Goal: Task Accomplishment & Management: Use online tool/utility

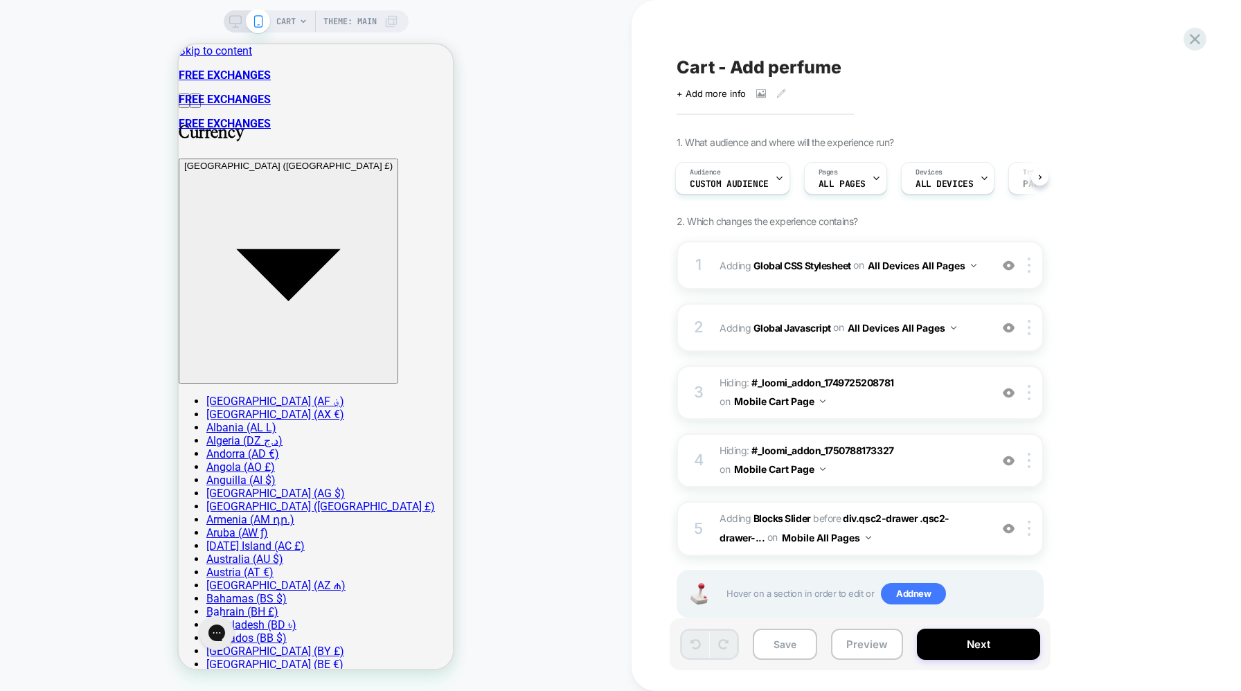
scroll to position [30, 0]
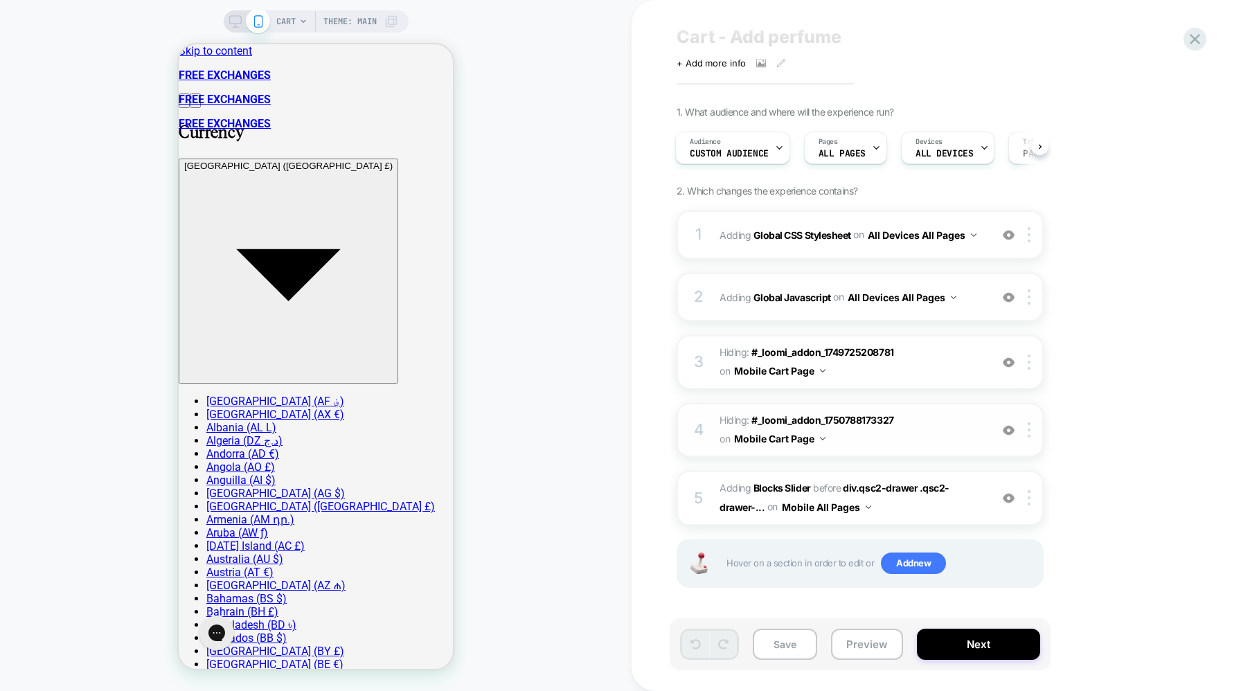
click at [912, 442] on span "Hiding : #_loomi_addon_1750788173327 #_loomi_addon_[PHONE_NUMBER] on Mobile Car…" at bounding box center [851, 429] width 264 height 37
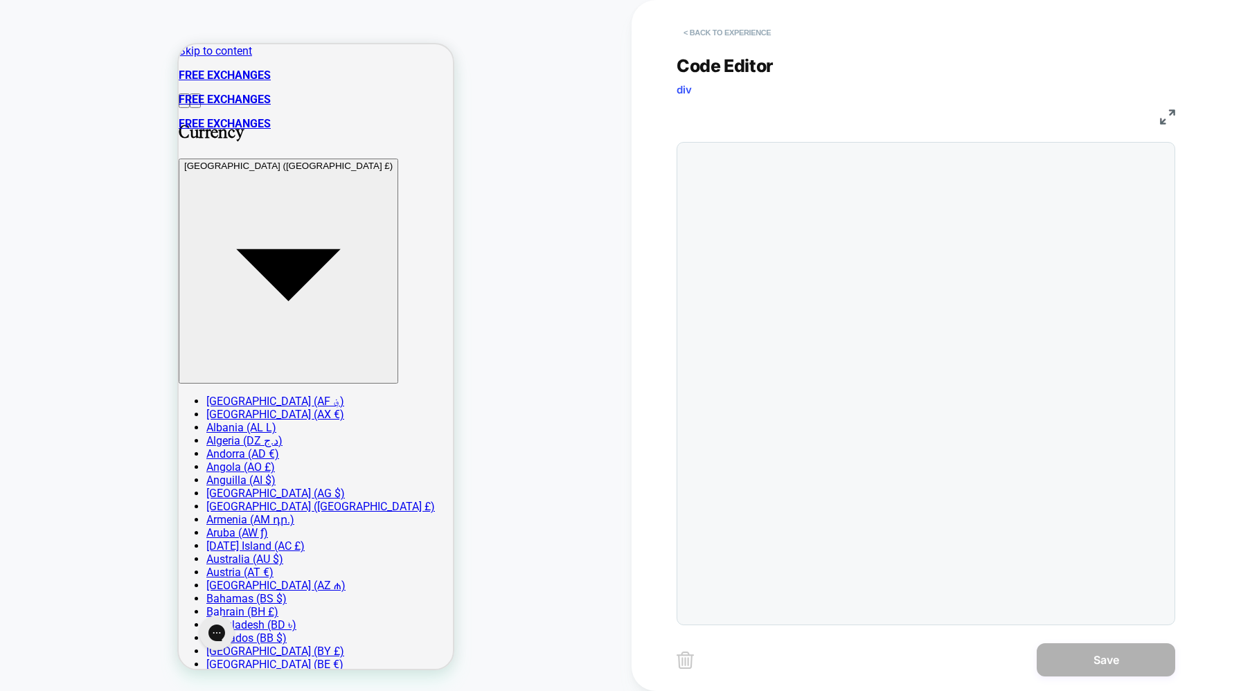
click at [729, 33] on button "< Back to experience" at bounding box center [726, 32] width 101 height 22
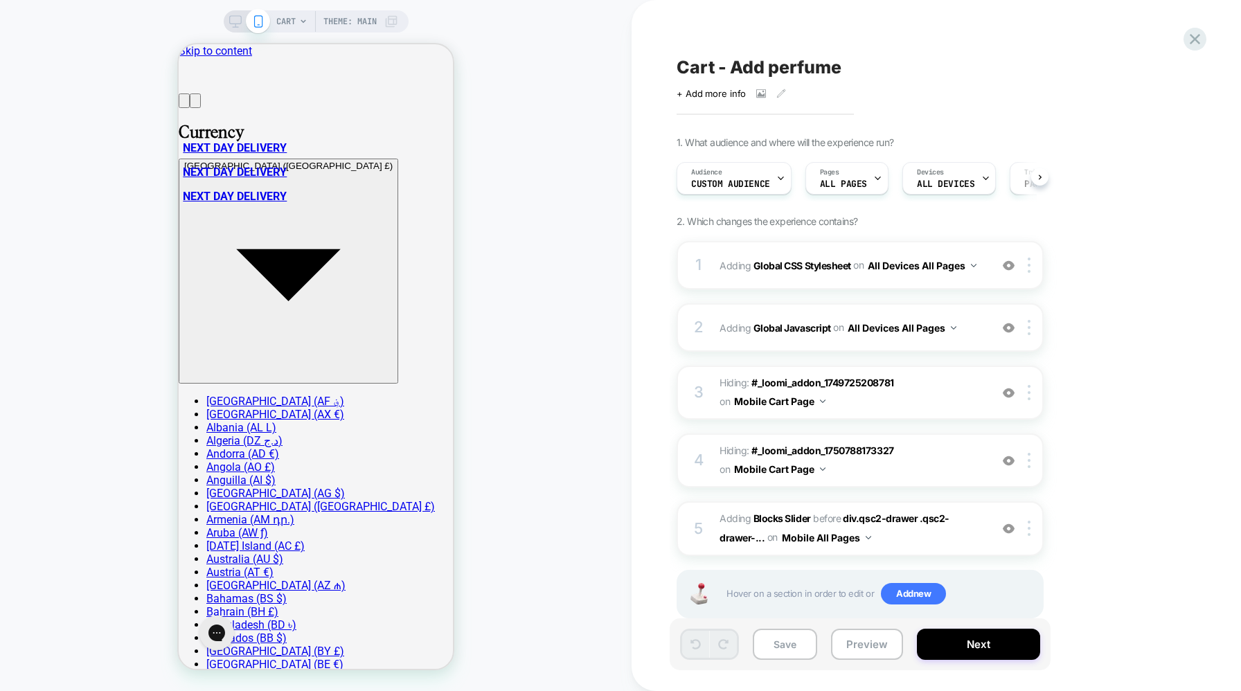
scroll to position [0, 1]
click at [949, 544] on span "#_loomi_addon_1758095499988 Adding Blocks Slider BEFORE div.qsc2-drawer .qsc2-d…" at bounding box center [851, 528] width 264 height 37
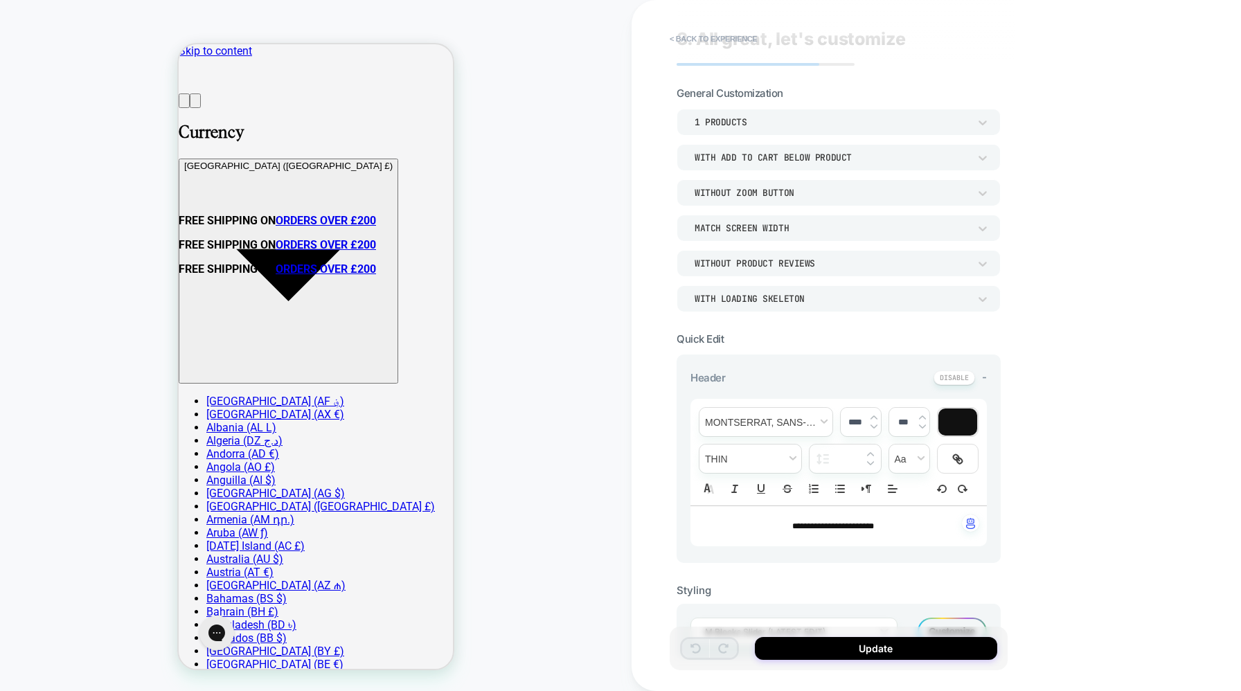
scroll to position [0, 0]
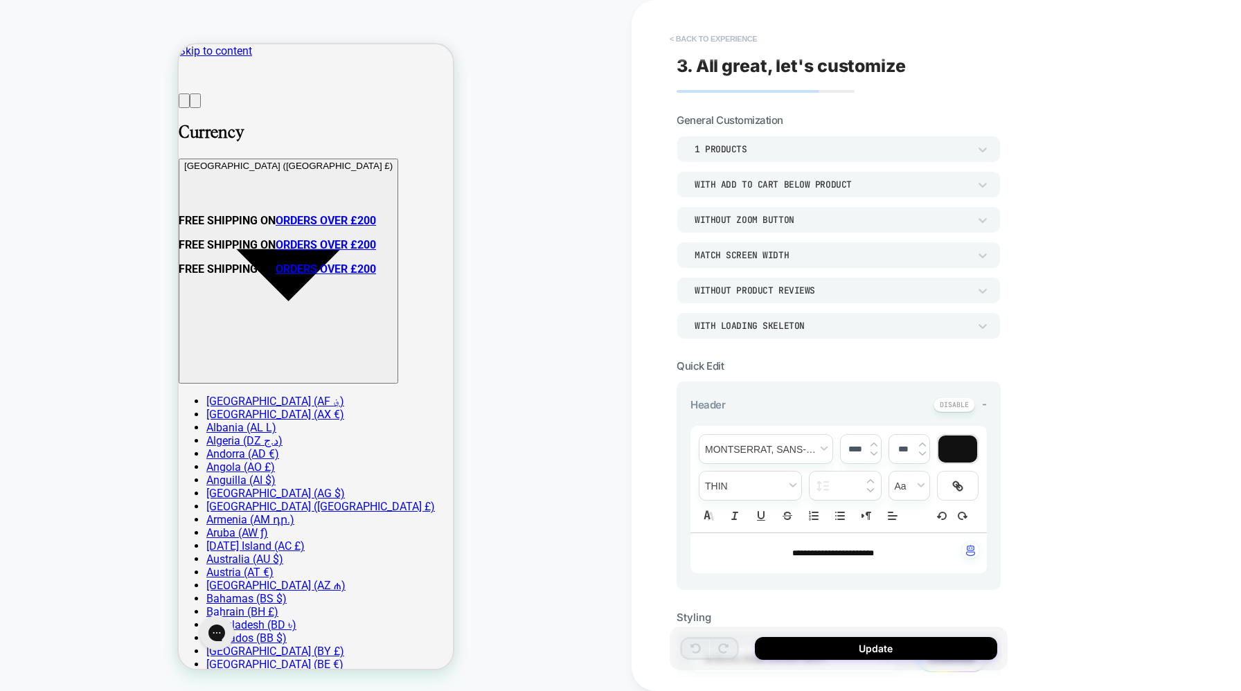
click at [705, 29] on button "< Back to experience" at bounding box center [713, 39] width 101 height 22
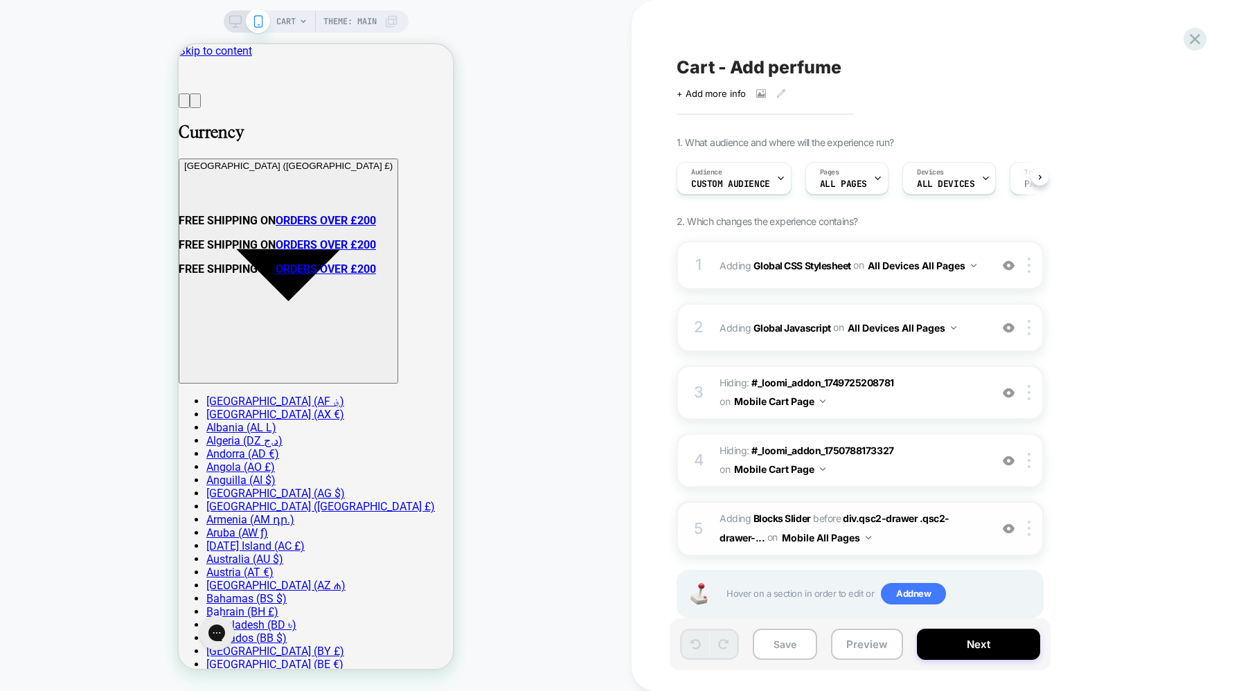
scroll to position [0, 1]
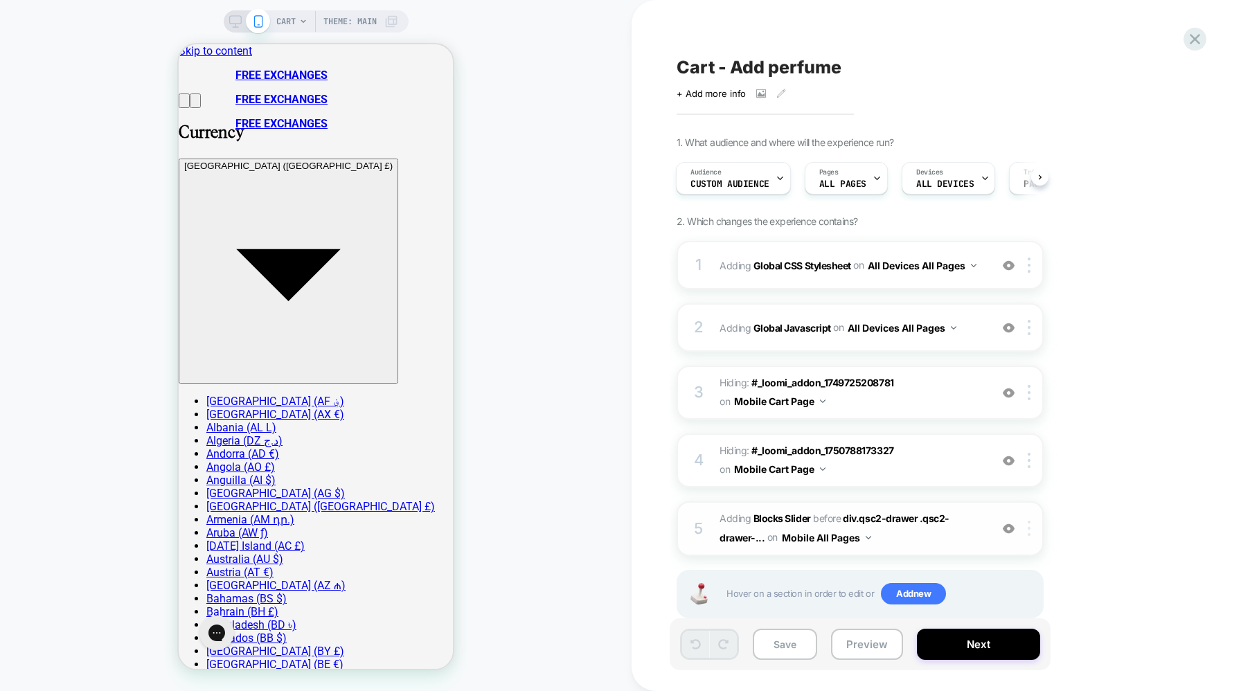
click at [1030, 530] on div at bounding box center [1031, 528] width 23 height 15
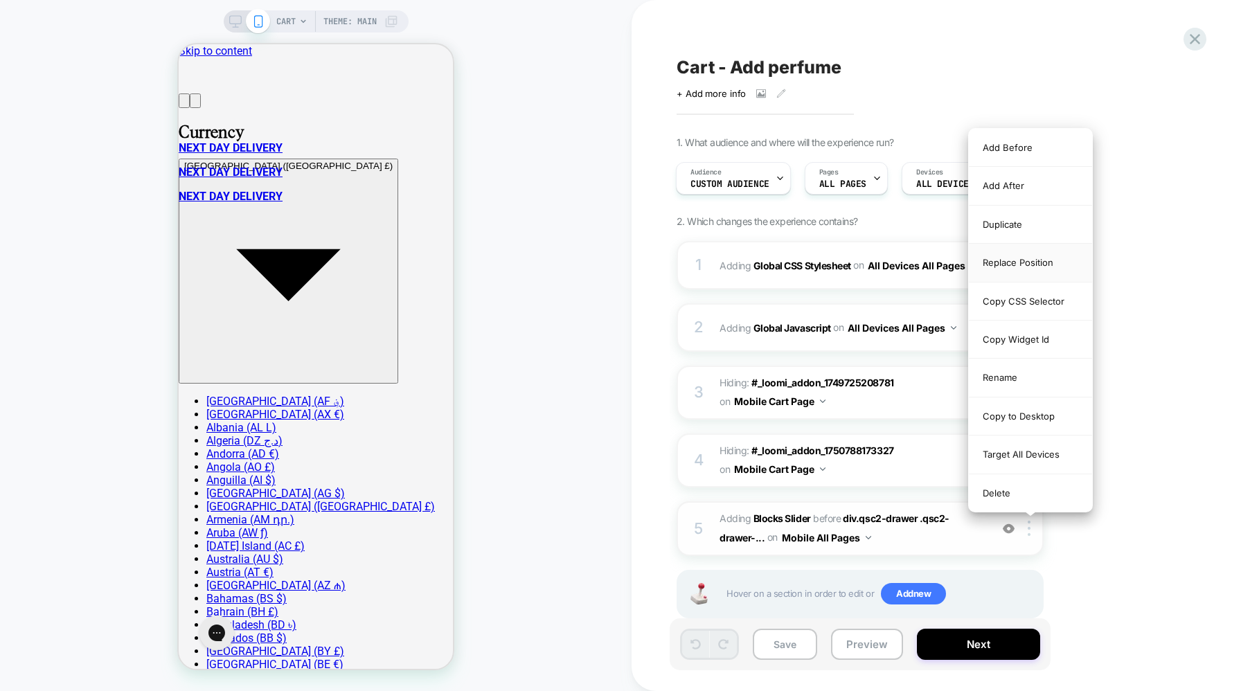
click at [1030, 268] on div "Replace Position" at bounding box center [1030, 263] width 123 height 38
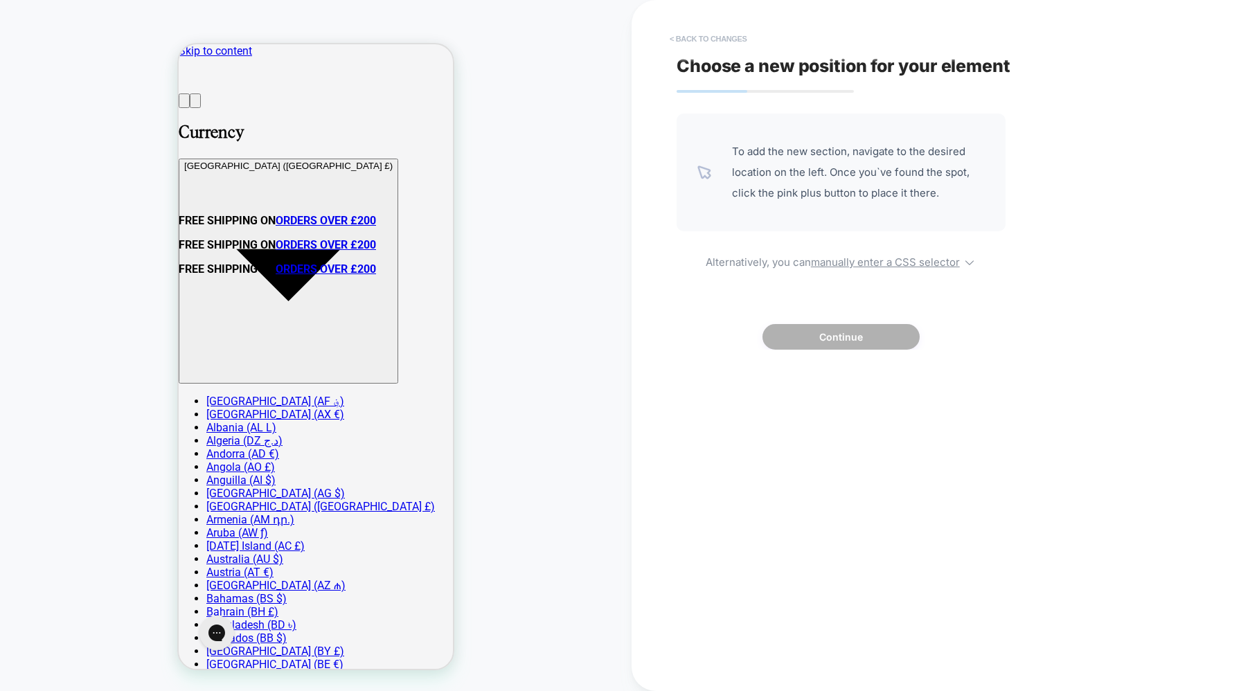
click at [710, 41] on button "< Back to changes" at bounding box center [708, 39] width 91 height 22
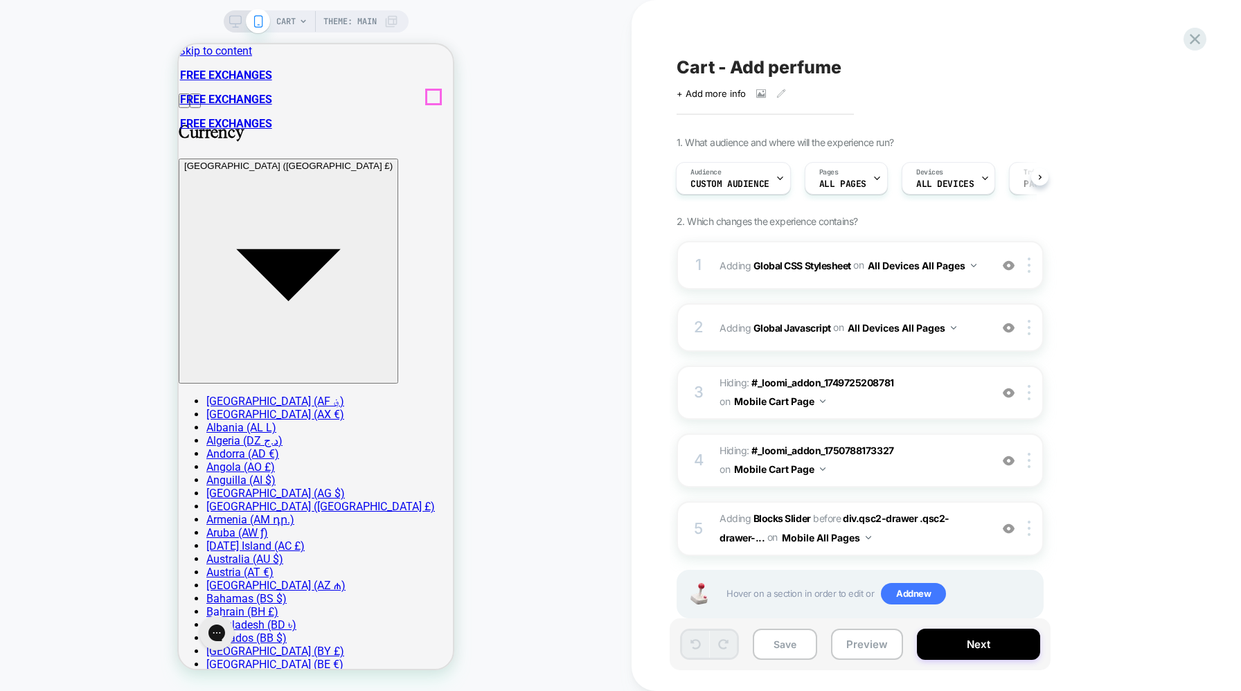
click at [436, 91] on div at bounding box center [433, 97] width 14 height 14
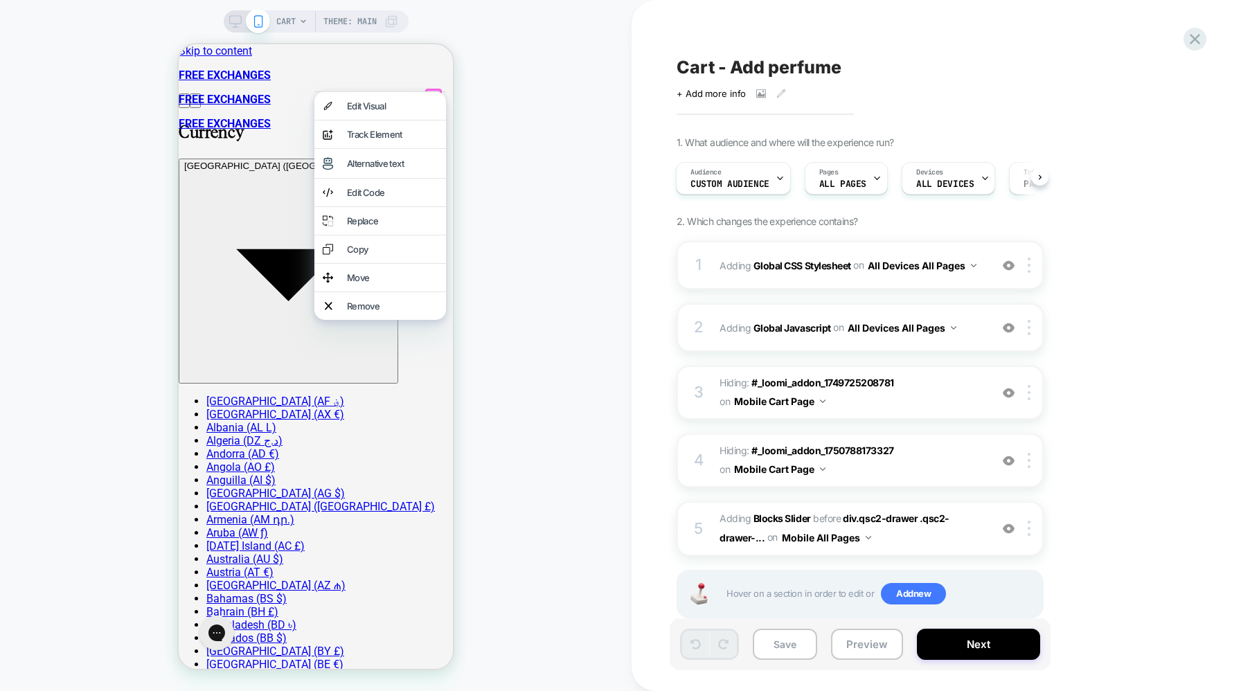
click at [487, 116] on div "CART Theme: MAIN" at bounding box center [315, 345] width 631 height 663
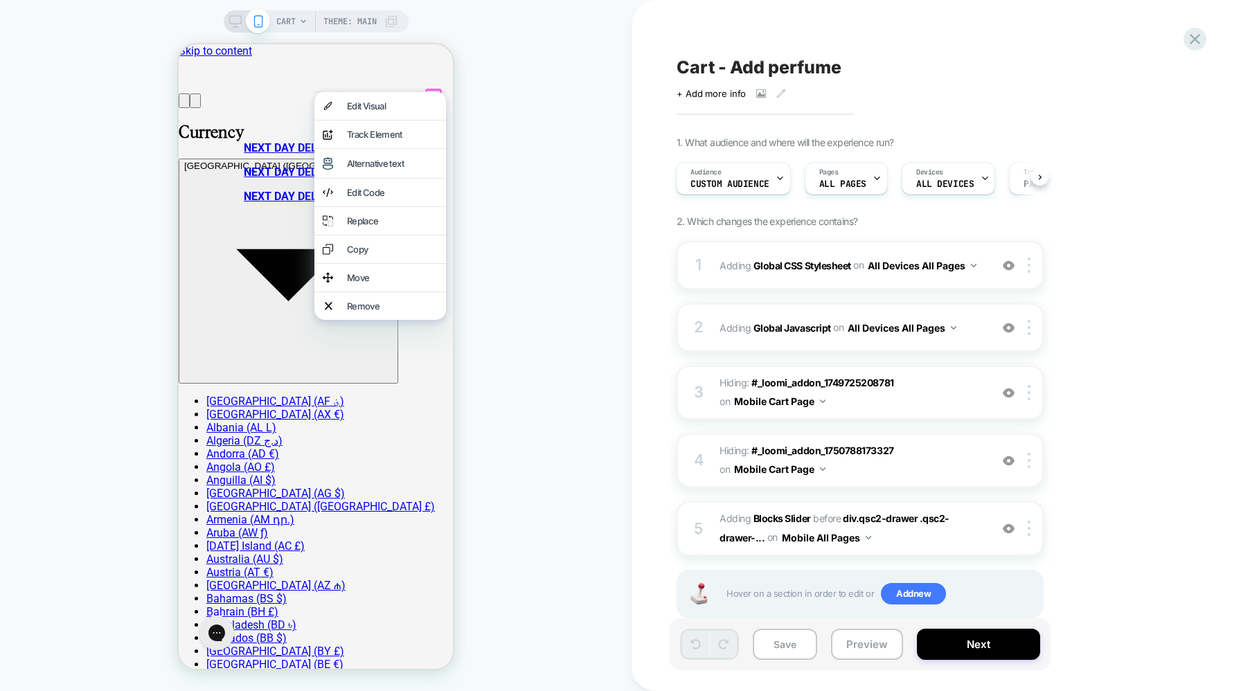
click at [489, 86] on div "CART Theme: MAIN" at bounding box center [315, 345] width 631 height 663
click at [575, 74] on div "CART Theme: MAIN" at bounding box center [315, 345] width 631 height 663
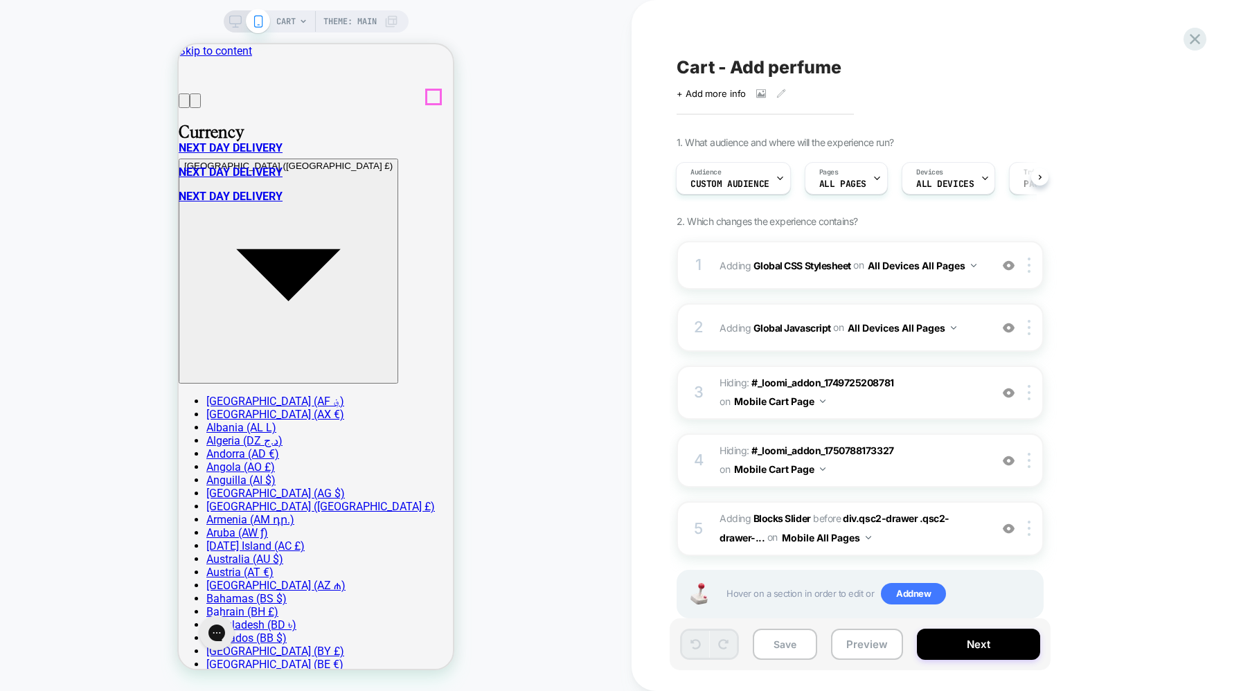
click at [432, 97] on div at bounding box center [433, 97] width 14 height 14
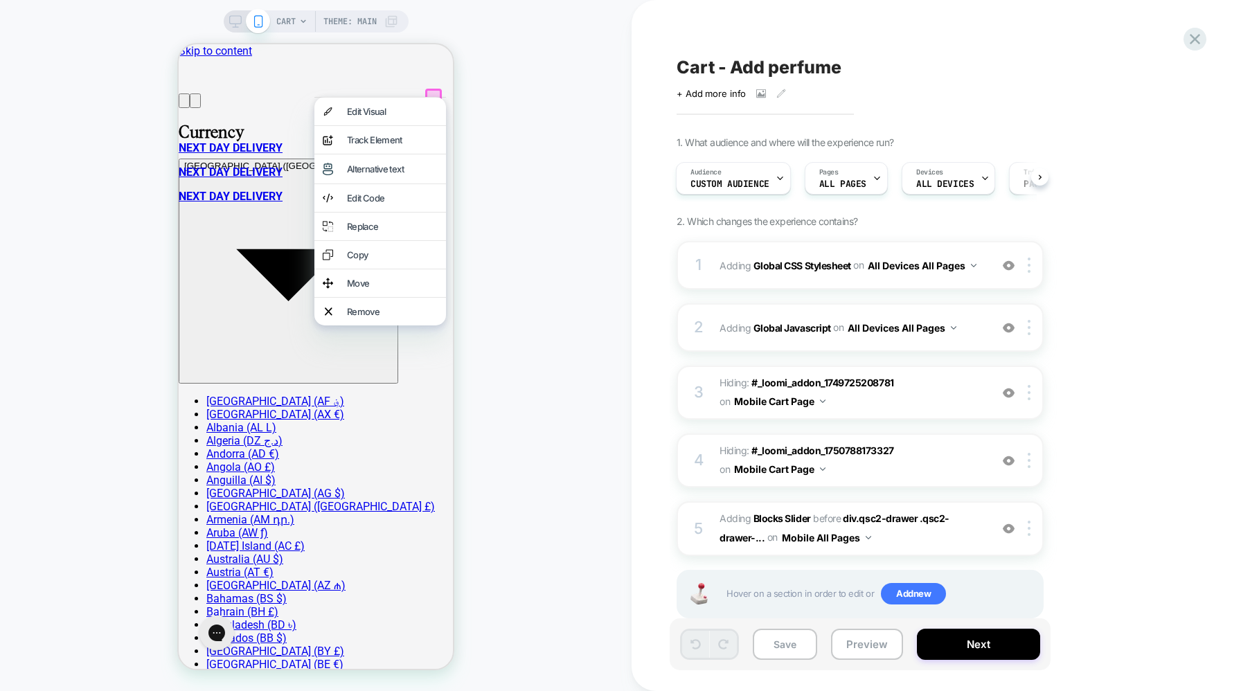
click at [496, 92] on div "CART Theme: MAIN" at bounding box center [315, 345] width 631 height 663
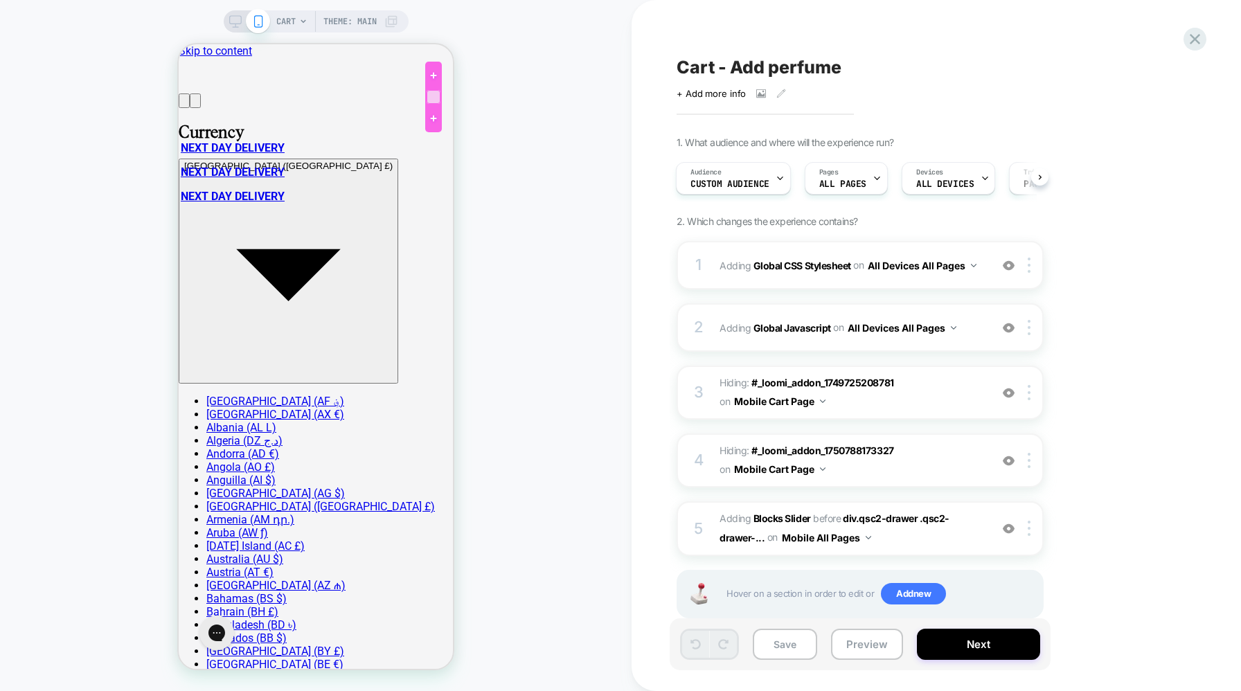
click at [435, 98] on div at bounding box center [433, 97] width 14 height 14
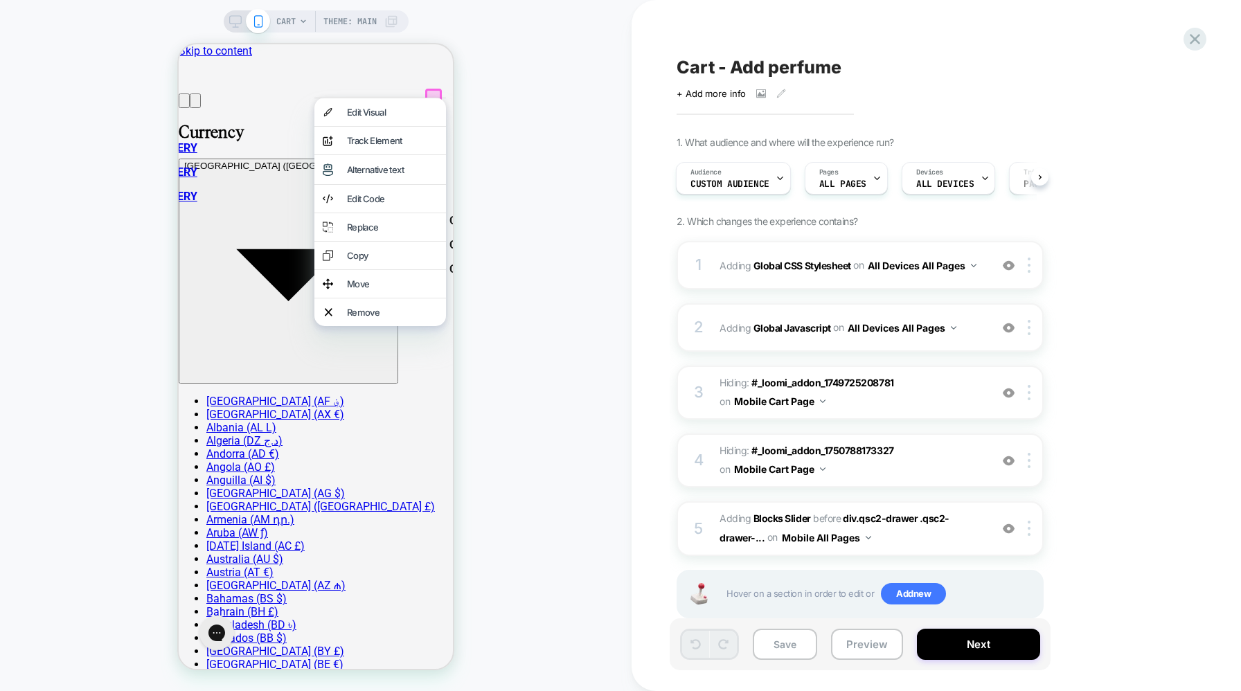
click at [496, 90] on div "CART Theme: MAIN" at bounding box center [315, 345] width 631 height 663
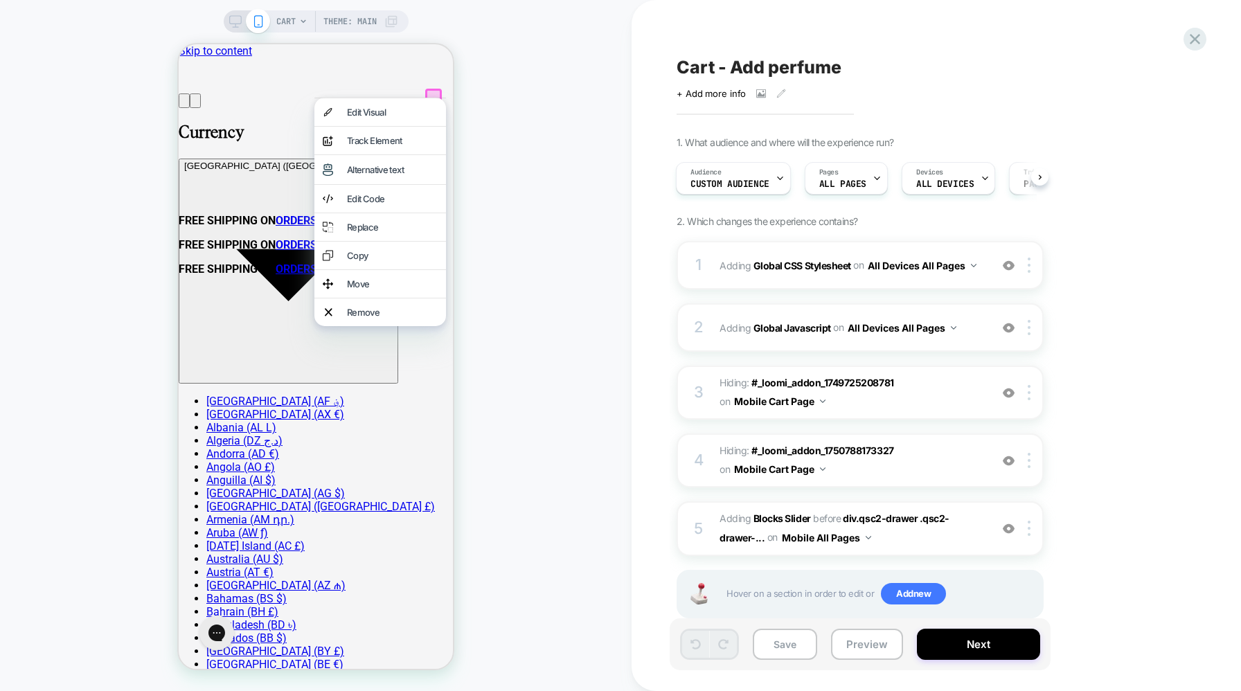
click at [507, 132] on div "CART Theme: MAIN" at bounding box center [315, 345] width 631 height 663
click at [117, 26] on div "CART Theme: MAIN" at bounding box center [315, 345] width 631 height 663
click at [436, 93] on div at bounding box center [433, 97] width 17 height 17
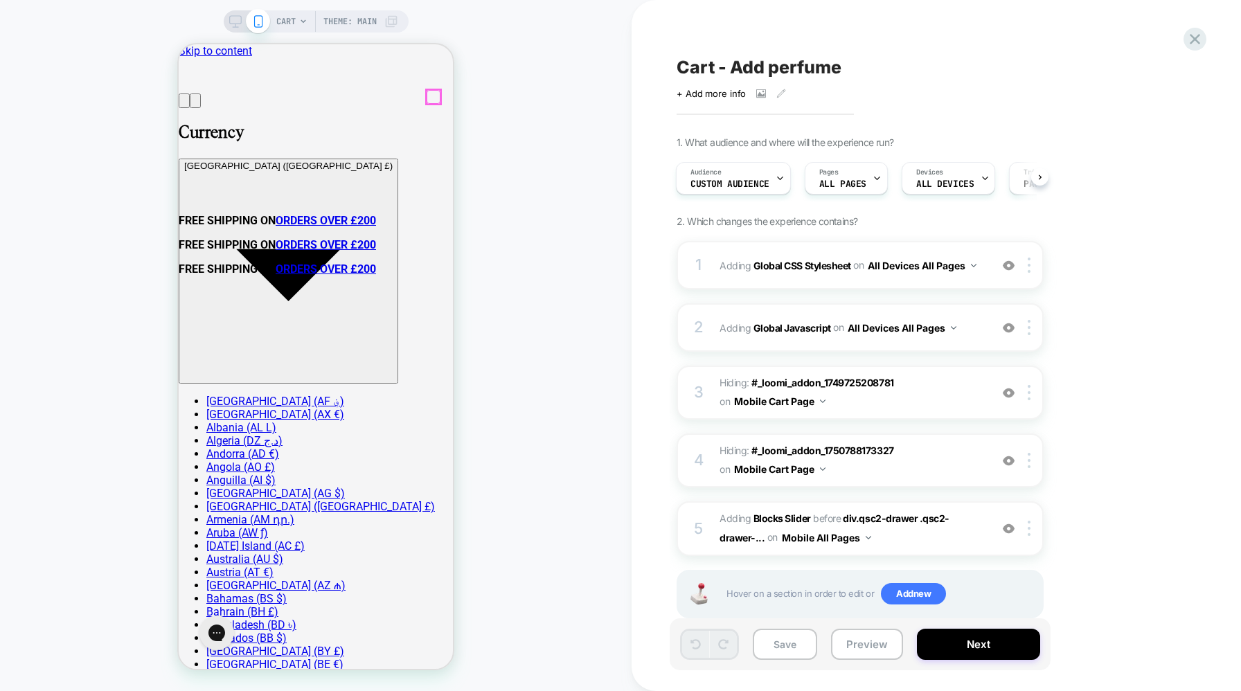
click at [431, 98] on div at bounding box center [433, 97] width 14 height 14
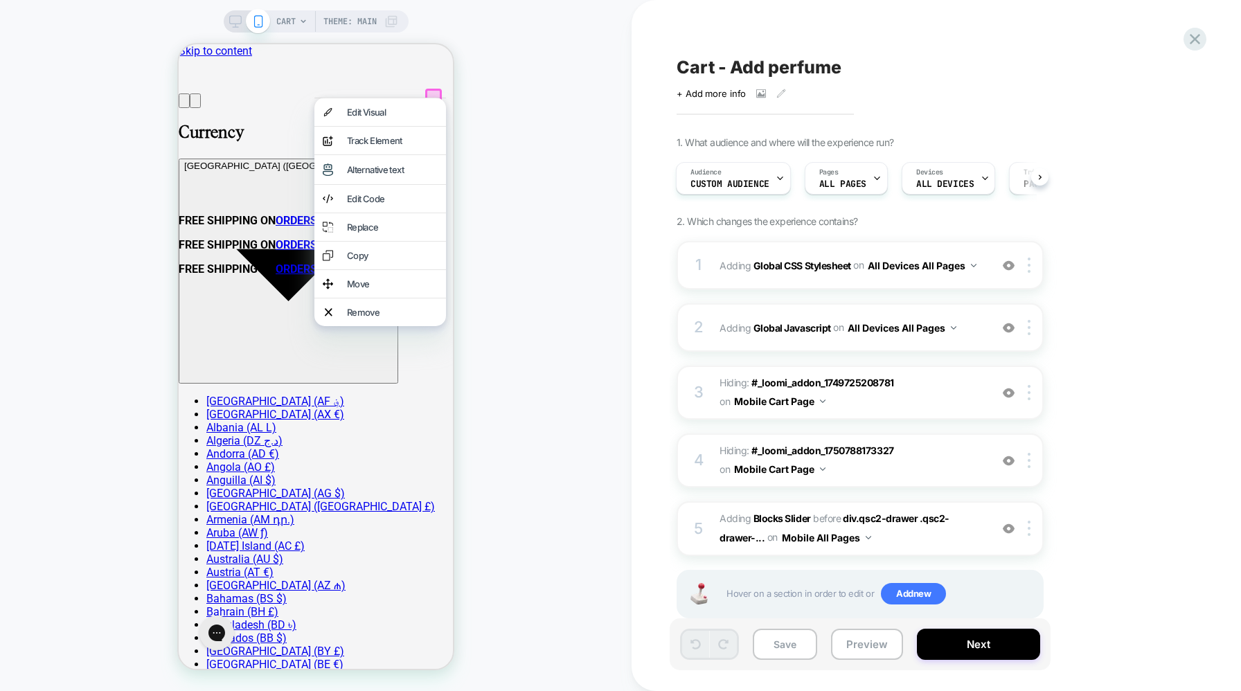
click at [492, 97] on div "CART Theme: MAIN" at bounding box center [315, 345] width 631 height 663
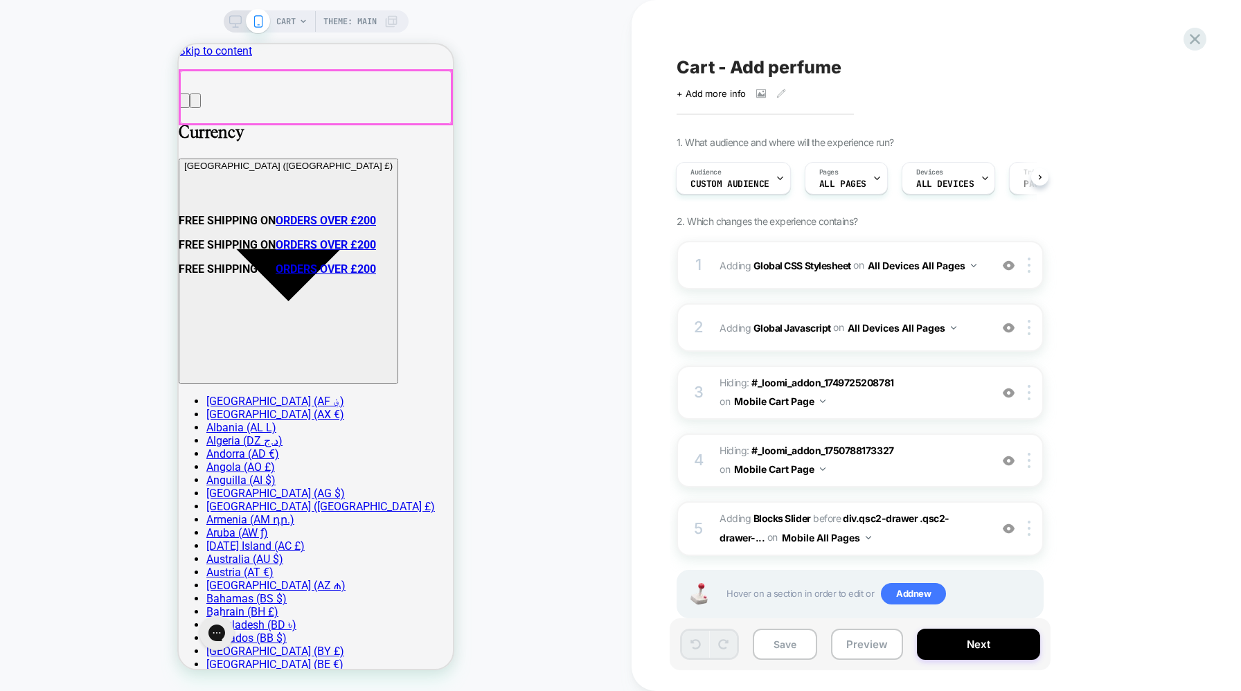
click at [327, 96] on div at bounding box center [315, 97] width 271 height 53
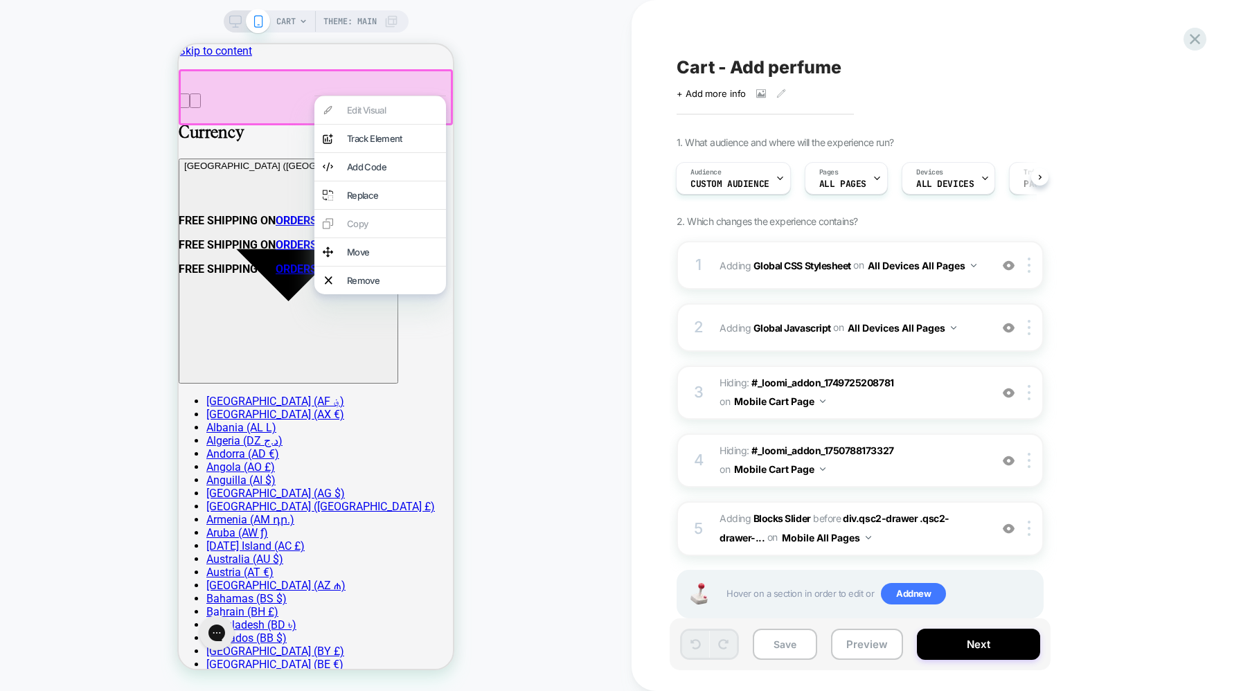
click at [292, 101] on div at bounding box center [316, 97] width 274 height 56
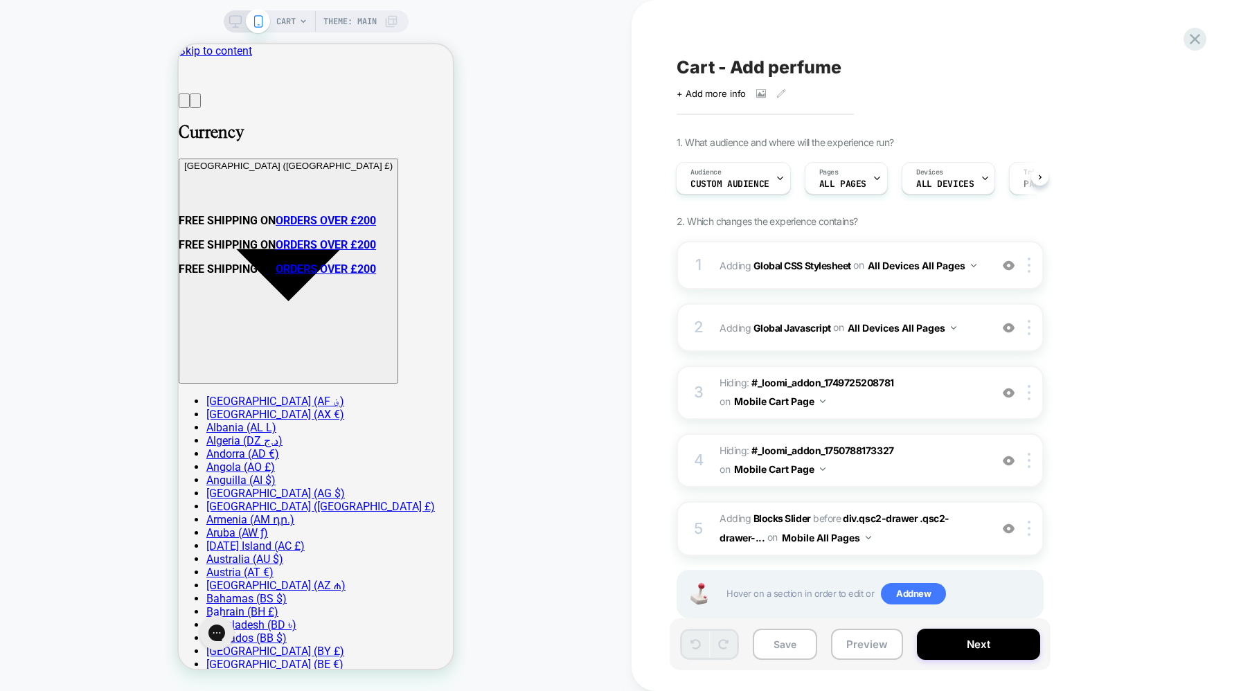
click at [102, 21] on div "CART Theme: MAIN" at bounding box center [315, 345] width 631 height 663
click at [235, 21] on icon at bounding box center [235, 21] width 12 height 12
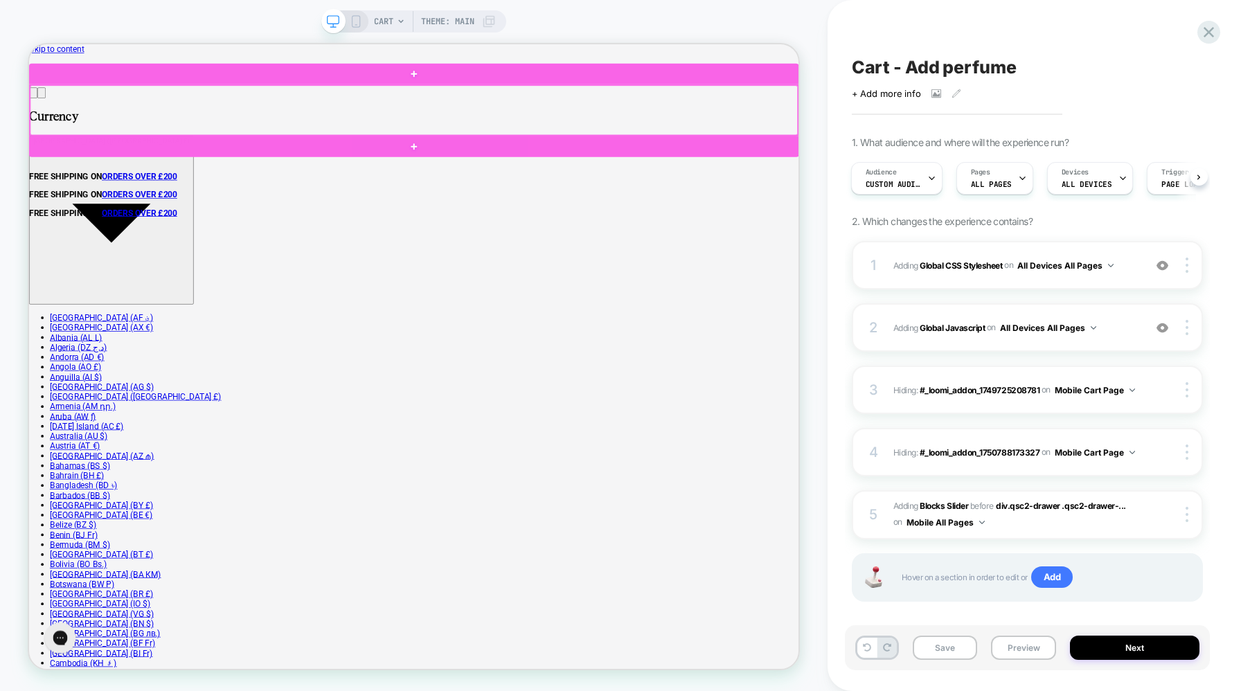
click at [1014, 132] on div at bounding box center [541, 132] width 1023 height 66
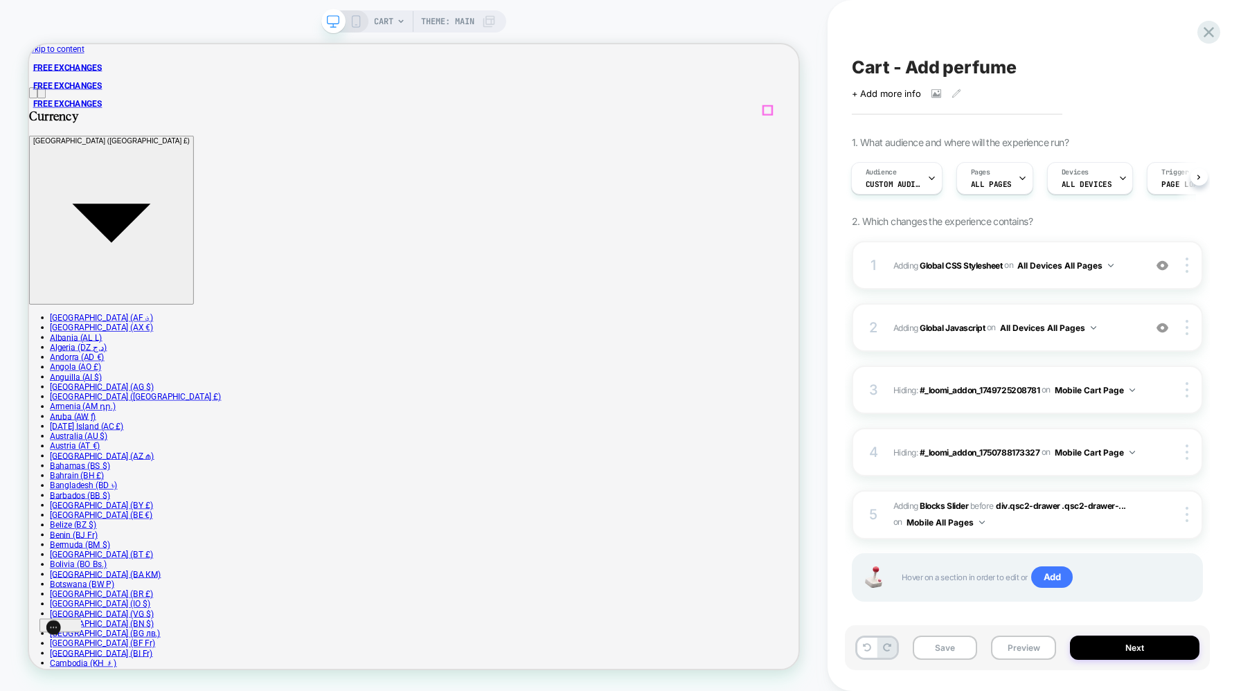
click at [1013, 132] on div at bounding box center [1013, 132] width 11 height 11
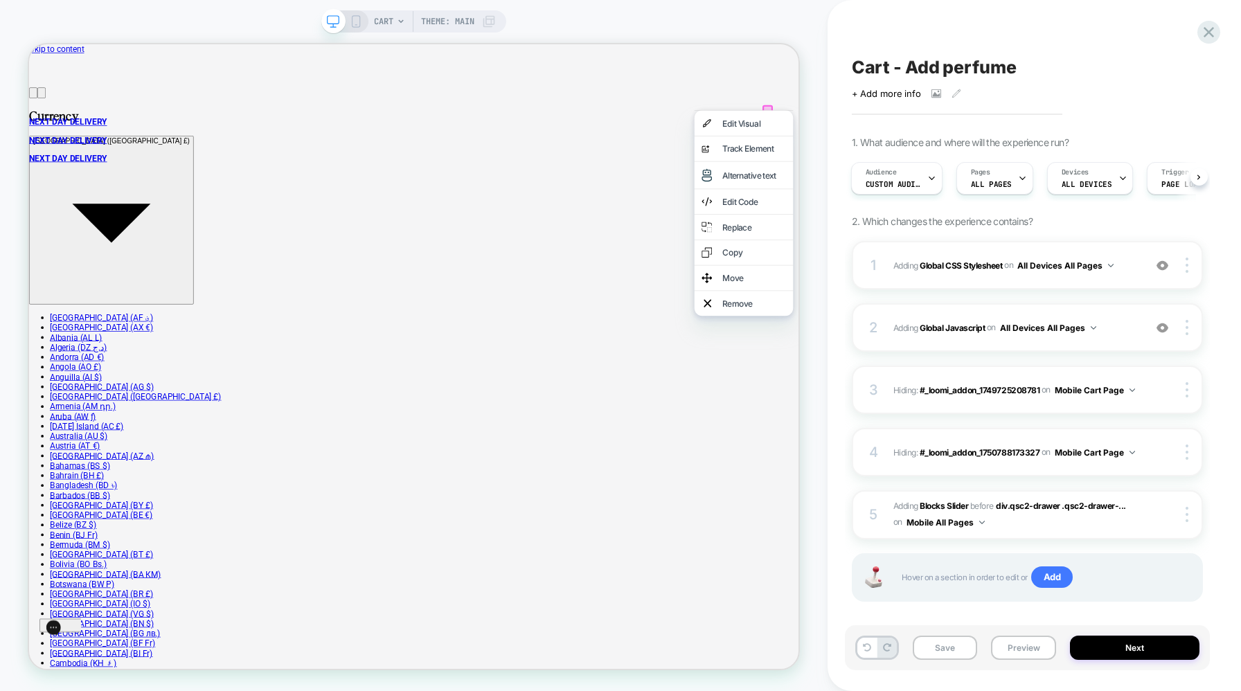
click at [1208, 28] on icon at bounding box center [1208, 32] width 19 height 19
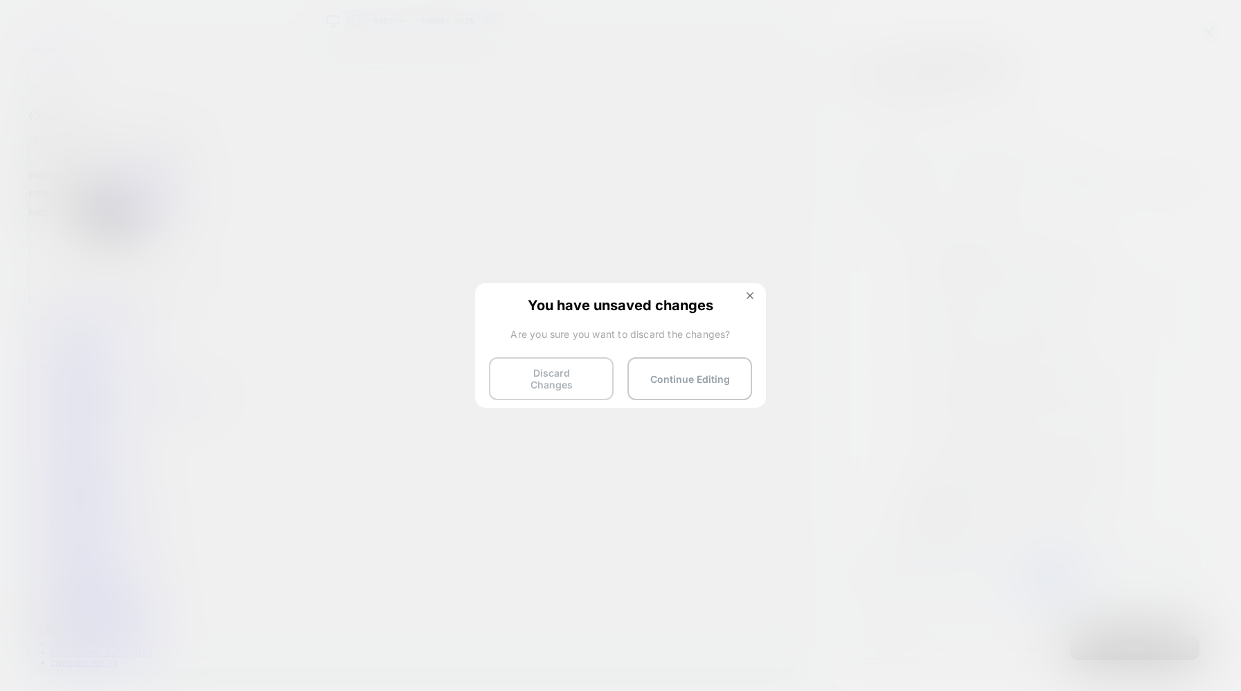
click at [567, 375] on button "Discard Changes" at bounding box center [551, 378] width 125 height 43
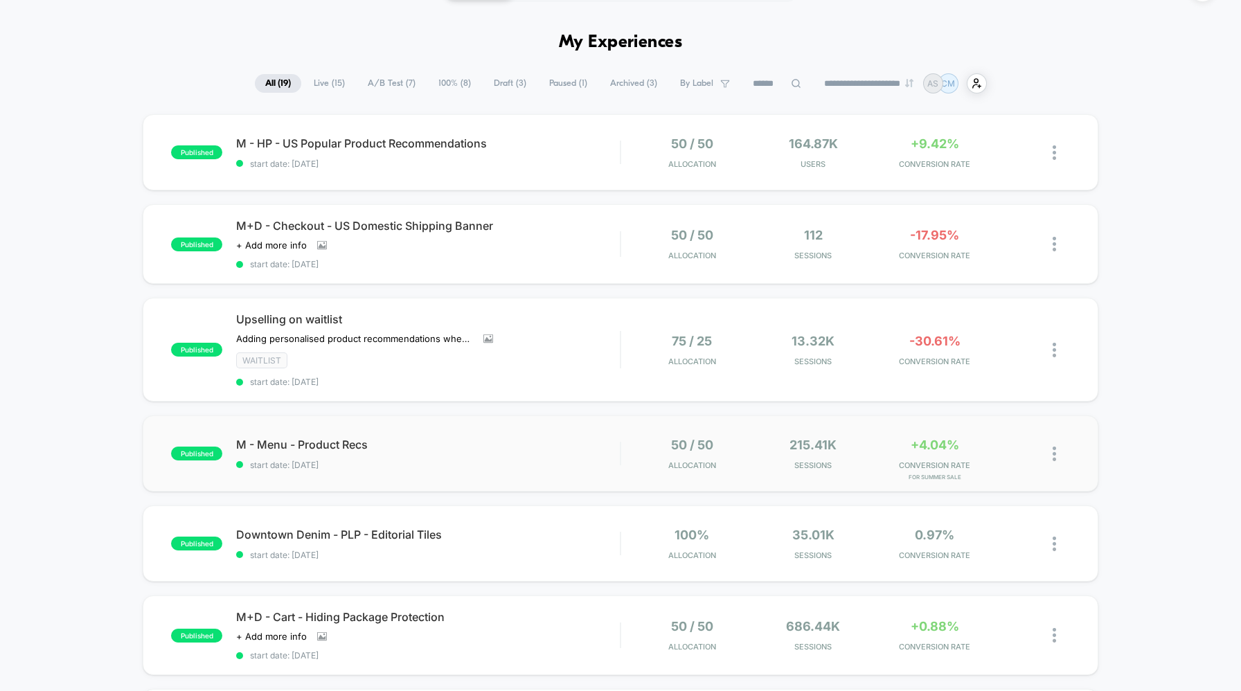
scroll to position [51, 0]
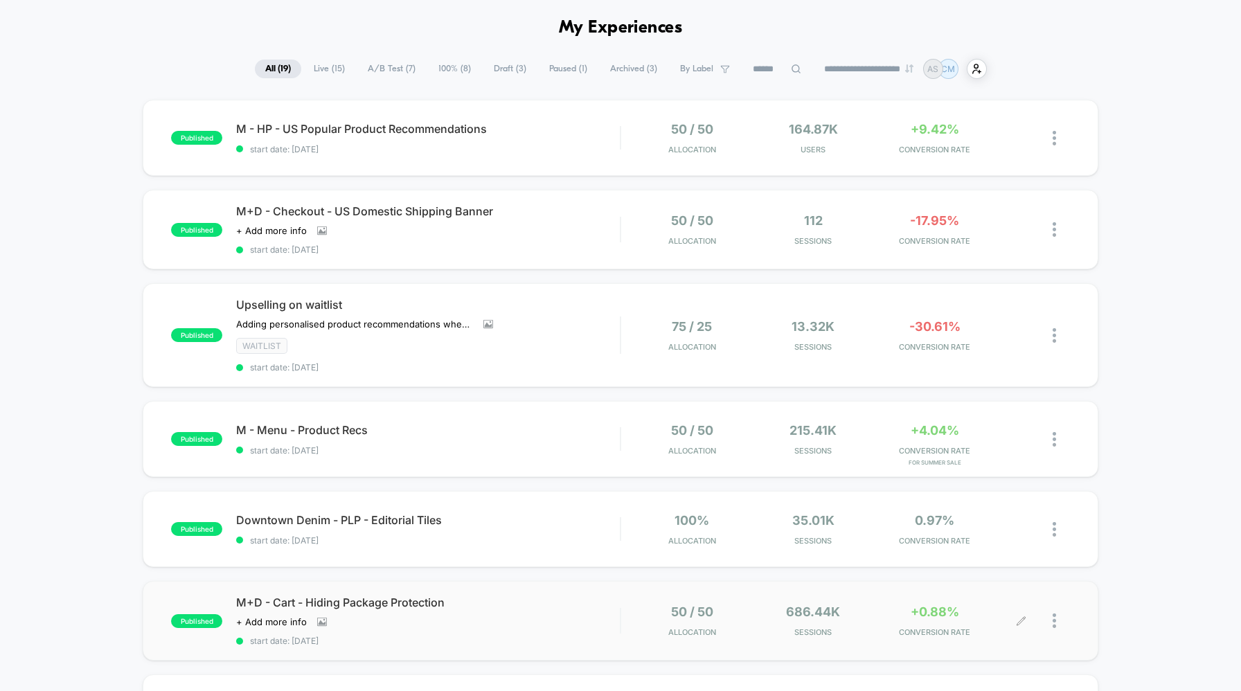
click at [1060, 621] on div at bounding box center [1060, 620] width 17 height 33
click at [984, 537] on div "Duplicate" at bounding box center [983, 542] width 125 height 31
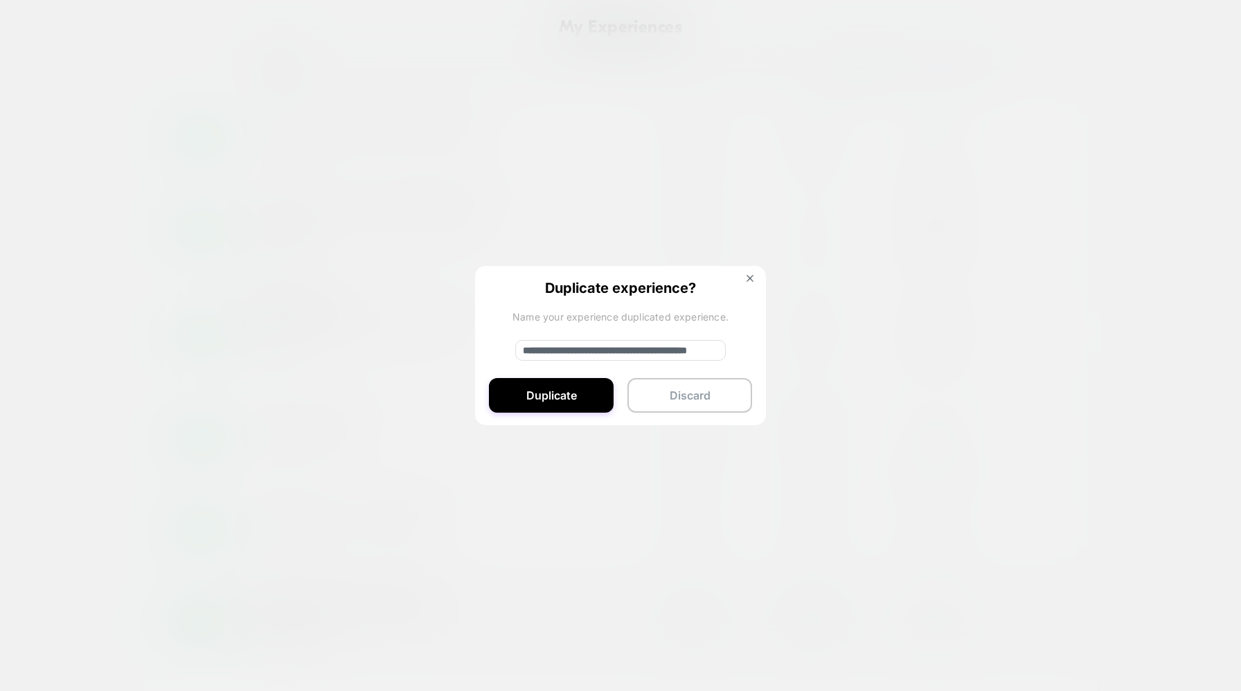
click at [615, 357] on input "**********" at bounding box center [620, 350] width 210 height 21
drag, startPoint x: 603, startPoint y: 350, endPoint x: 485, endPoint y: 349, distance: 117.7
click at [485, 349] on div "**********" at bounding box center [620, 346] width 291 height 161
drag, startPoint x: 566, startPoint y: 348, endPoint x: 747, endPoint y: 350, distance: 180.7
click at [747, 350] on div "**********" at bounding box center [620, 346] width 291 height 161
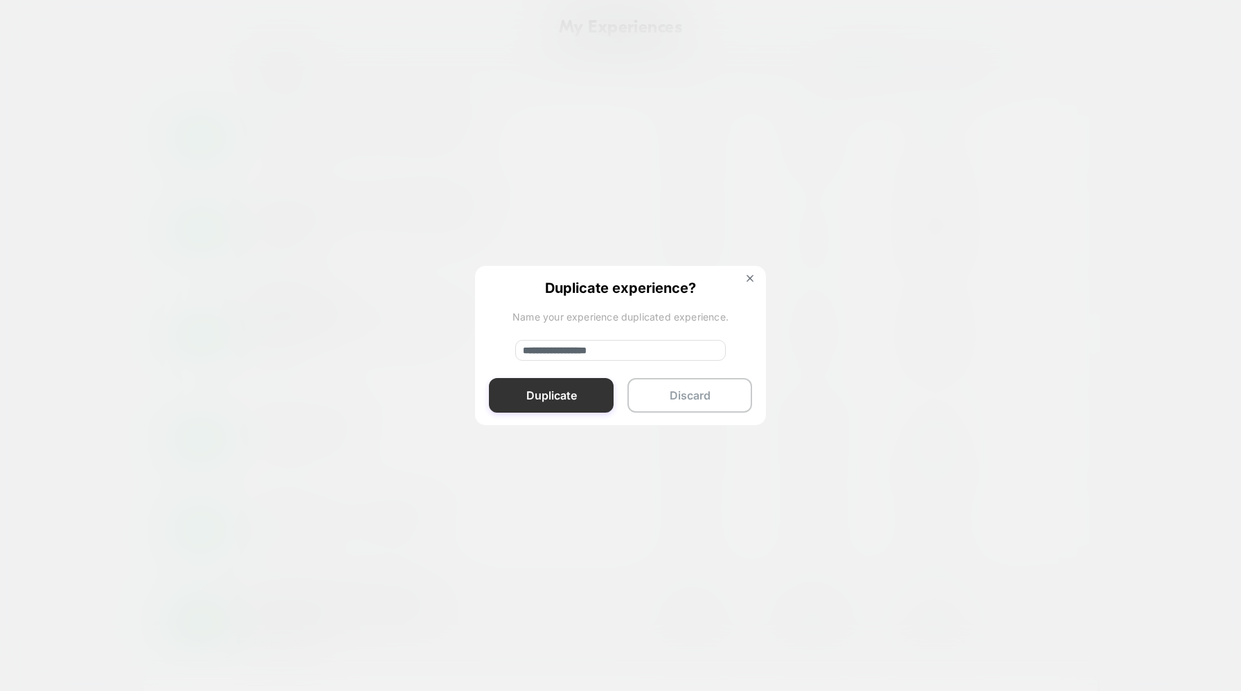
type input "**********"
click at [588, 391] on button "Duplicate" at bounding box center [551, 395] width 125 height 35
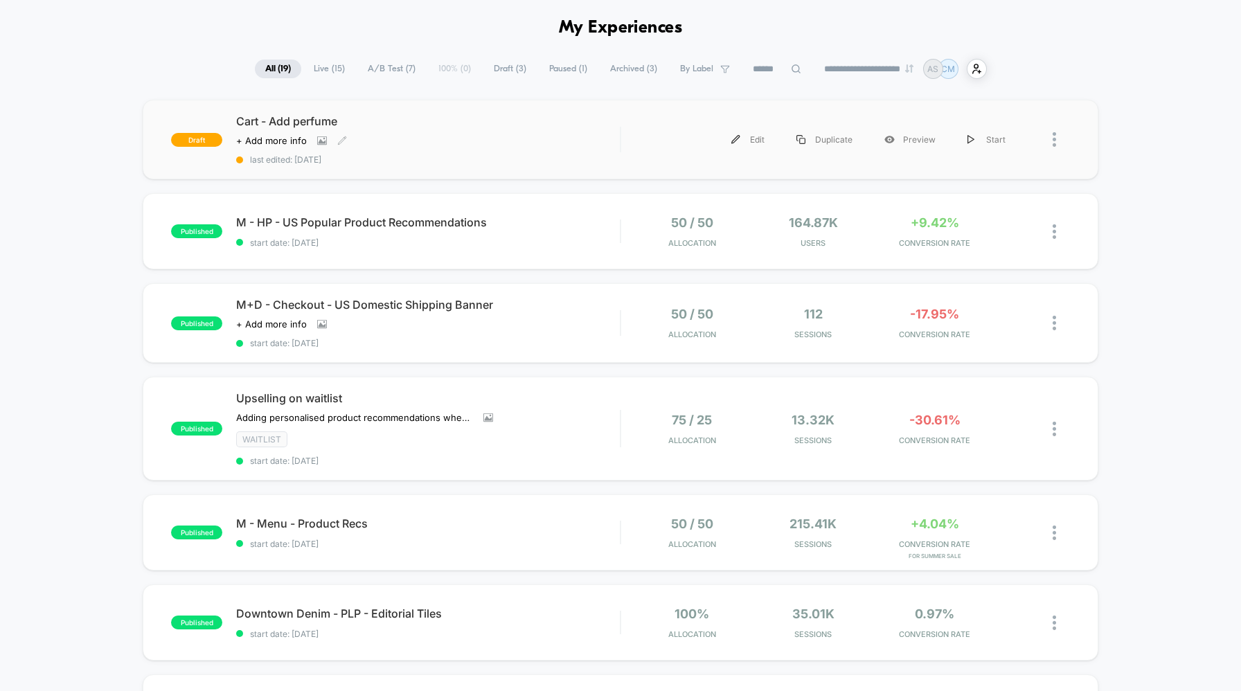
click at [451, 117] on span "Cart - Add perfume" at bounding box center [428, 121] width 384 height 14
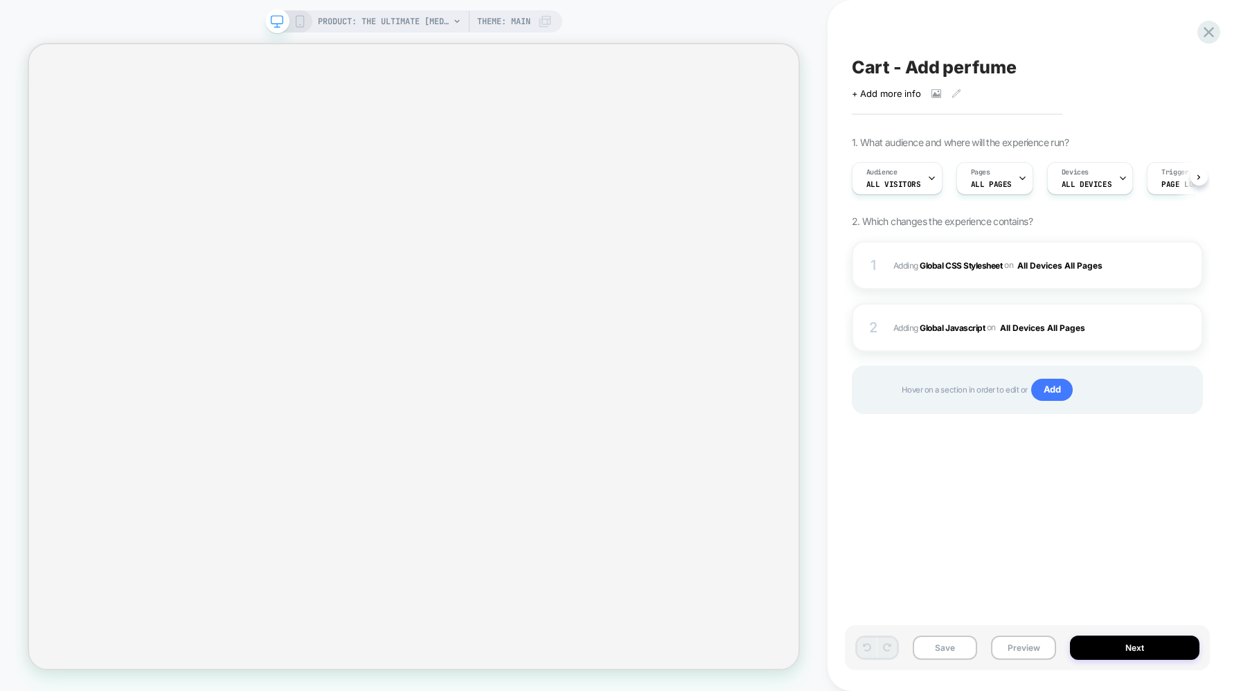
click at [297, 20] on icon at bounding box center [300, 21] width 12 height 12
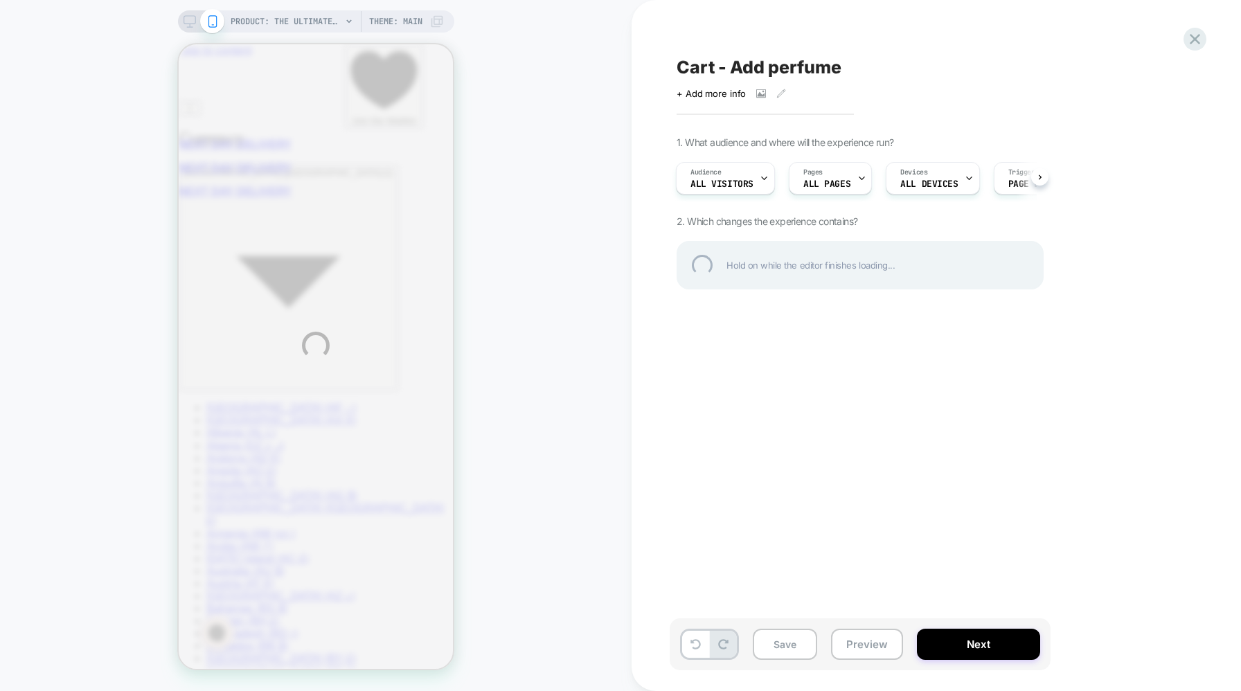
click at [764, 179] on div "PRODUCT: The Ultimate [MEDICAL_DATA] Sleeveless Top [slate grey] PRODUCT: The U…" at bounding box center [620, 345] width 1241 height 691
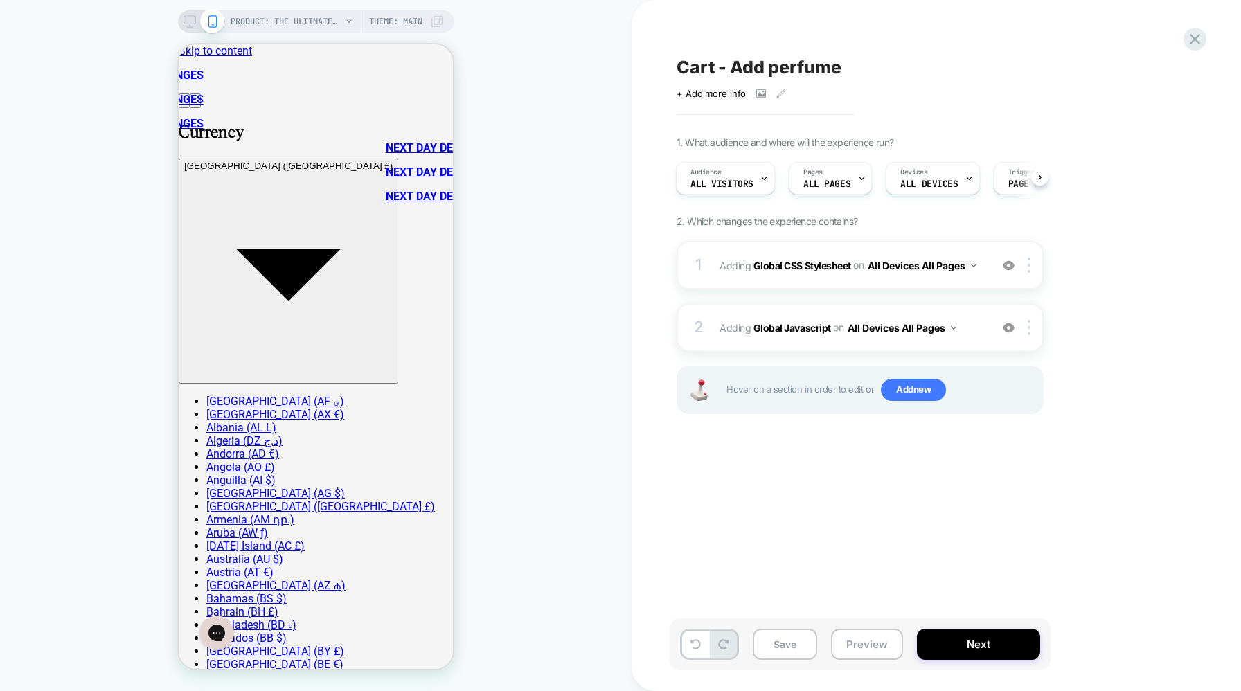
scroll to position [0, 1]
click at [764, 180] on icon at bounding box center [763, 178] width 9 height 9
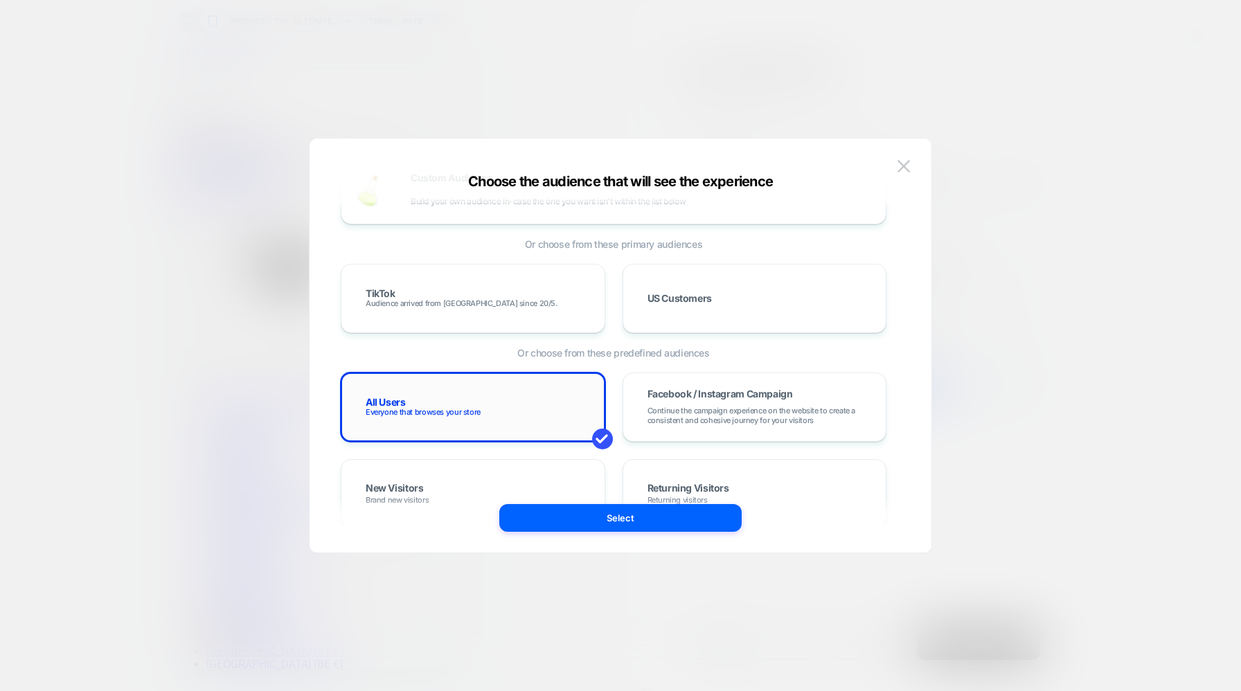
scroll to position [0, 0]
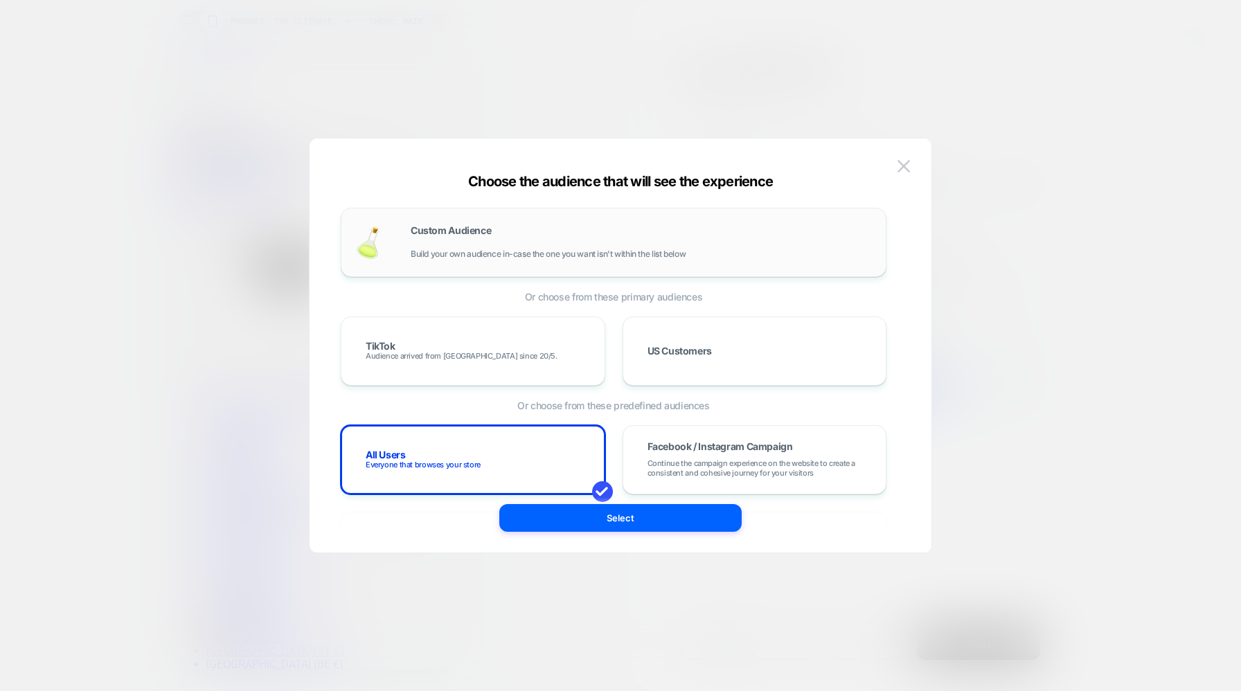
click at [507, 235] on div "Custom Audience Build your own audience in-case the one you want isn't within t…" at bounding box center [641, 242] width 461 height 33
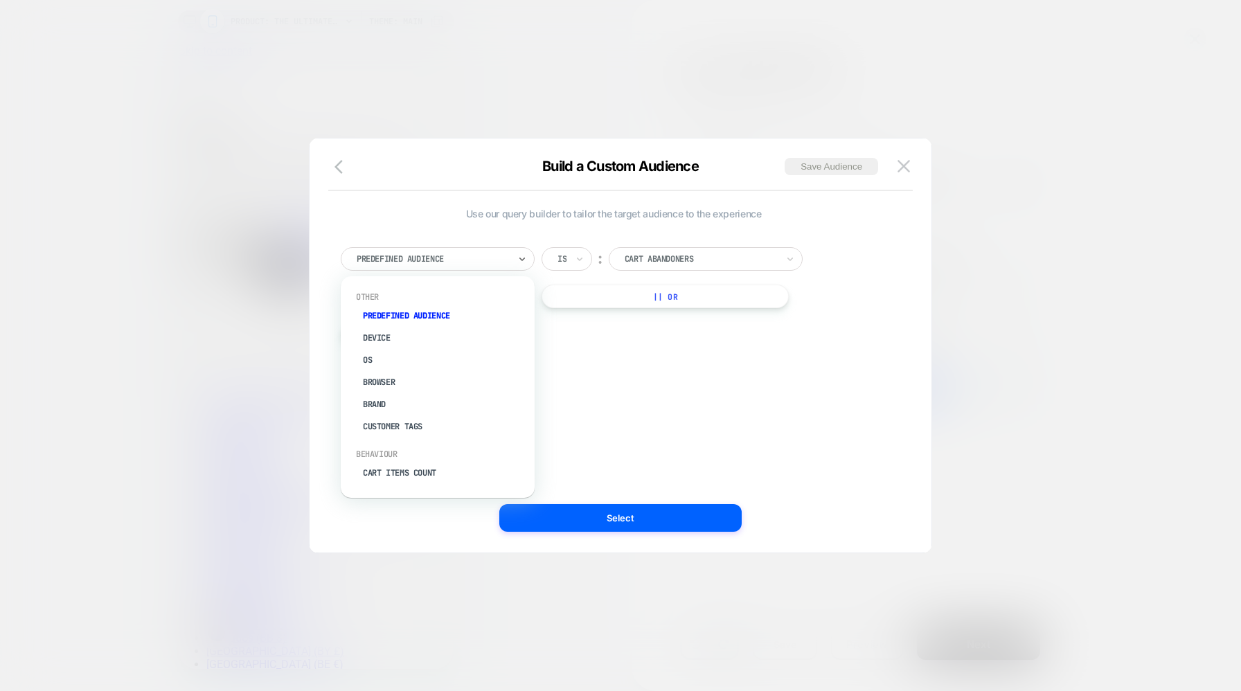
click at [457, 267] on div "Predefined Audience" at bounding box center [438, 259] width 194 height 24
click at [385, 408] on div "Country" at bounding box center [444, 419] width 180 height 22
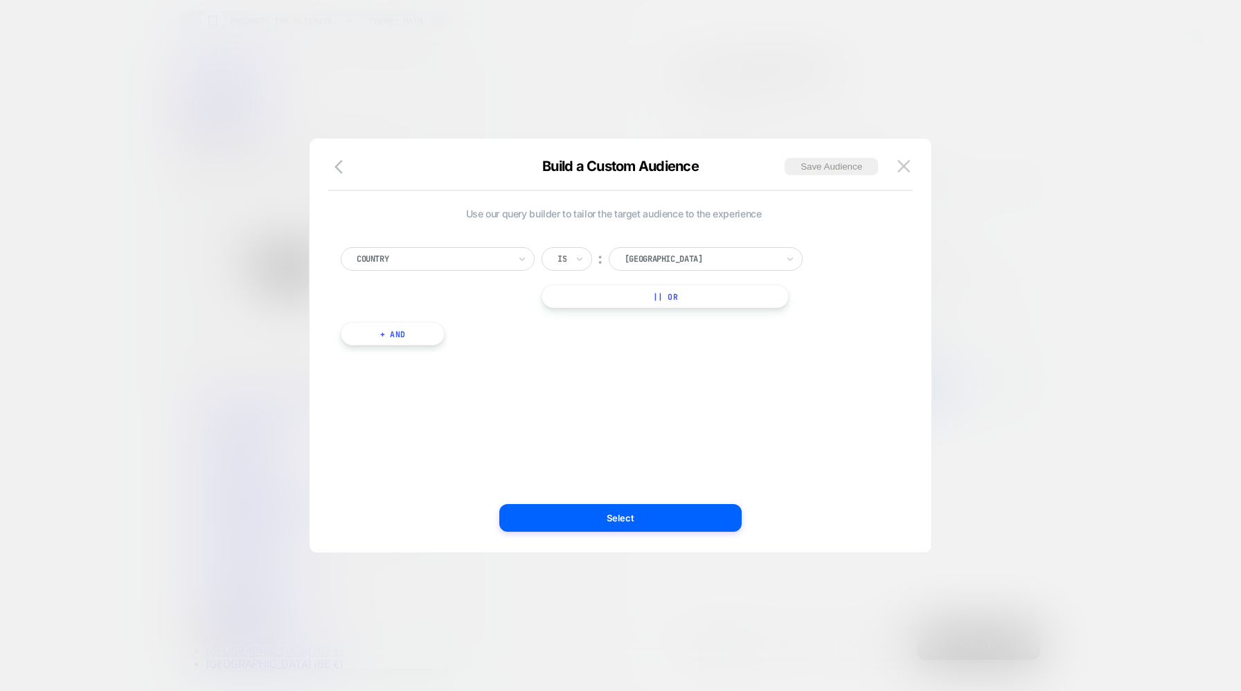
click at [719, 260] on div at bounding box center [700, 259] width 152 height 12
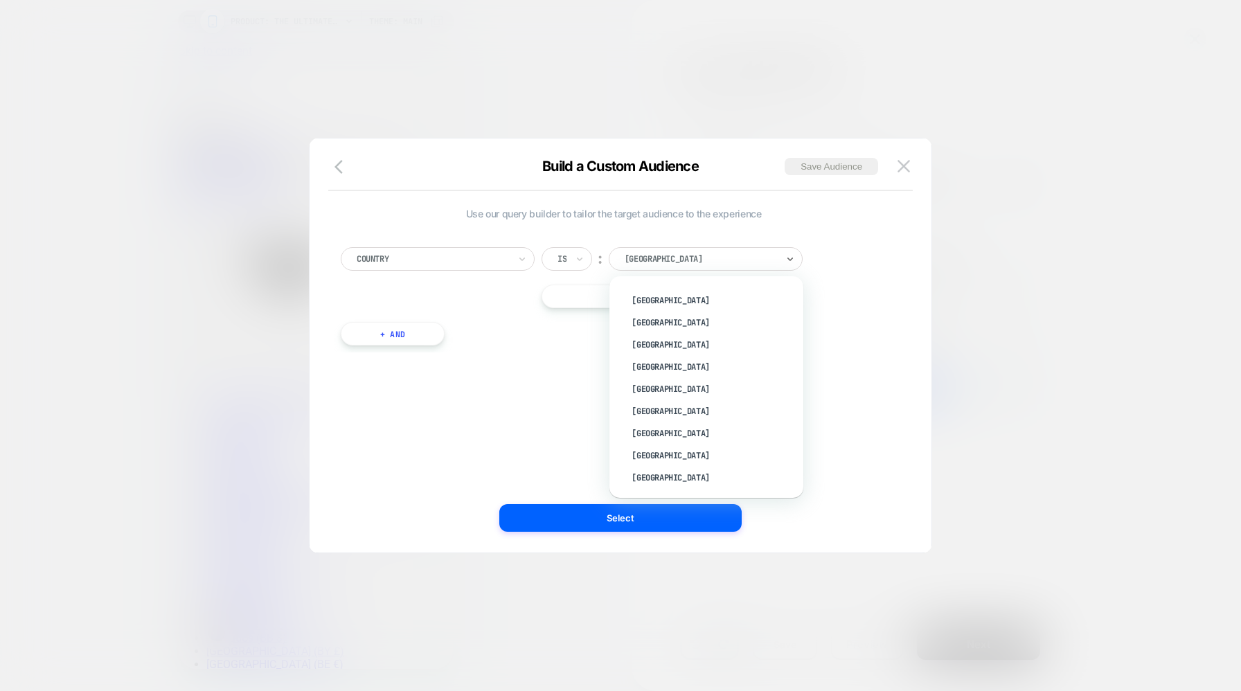
scroll to position [5003, 0]
click at [683, 489] on div "[GEOGRAPHIC_DATA]" at bounding box center [713, 500] width 180 height 22
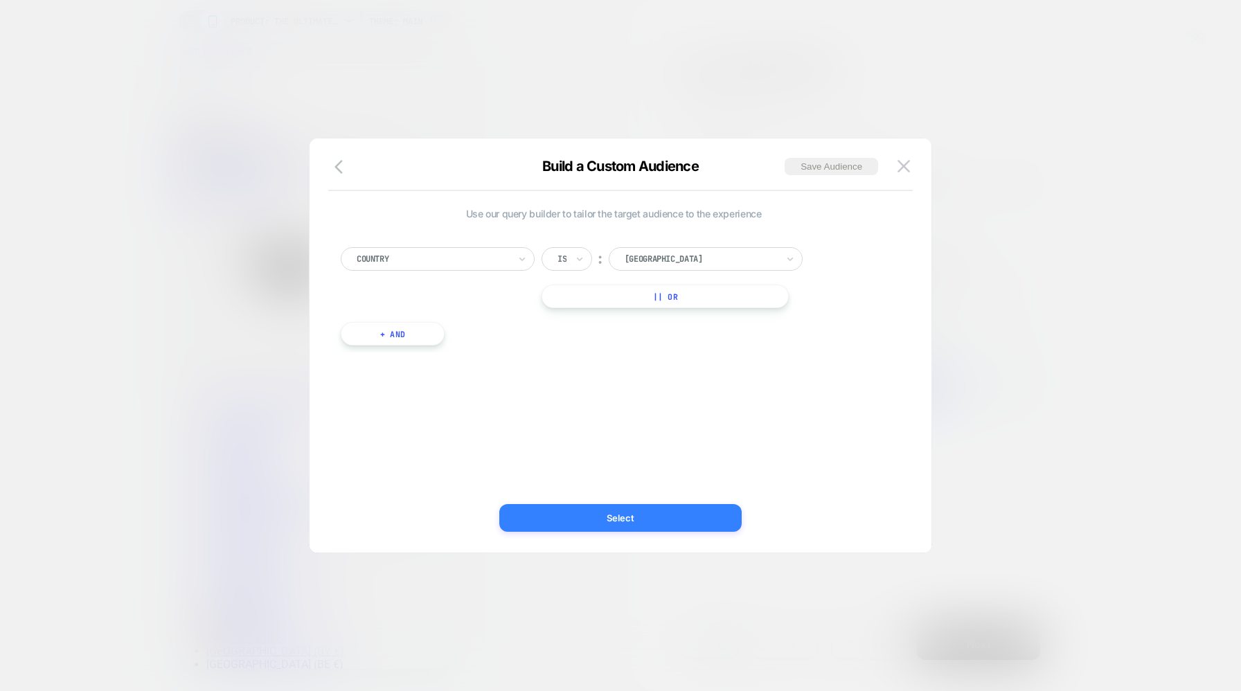
click at [620, 511] on button "Select" at bounding box center [620, 518] width 242 height 28
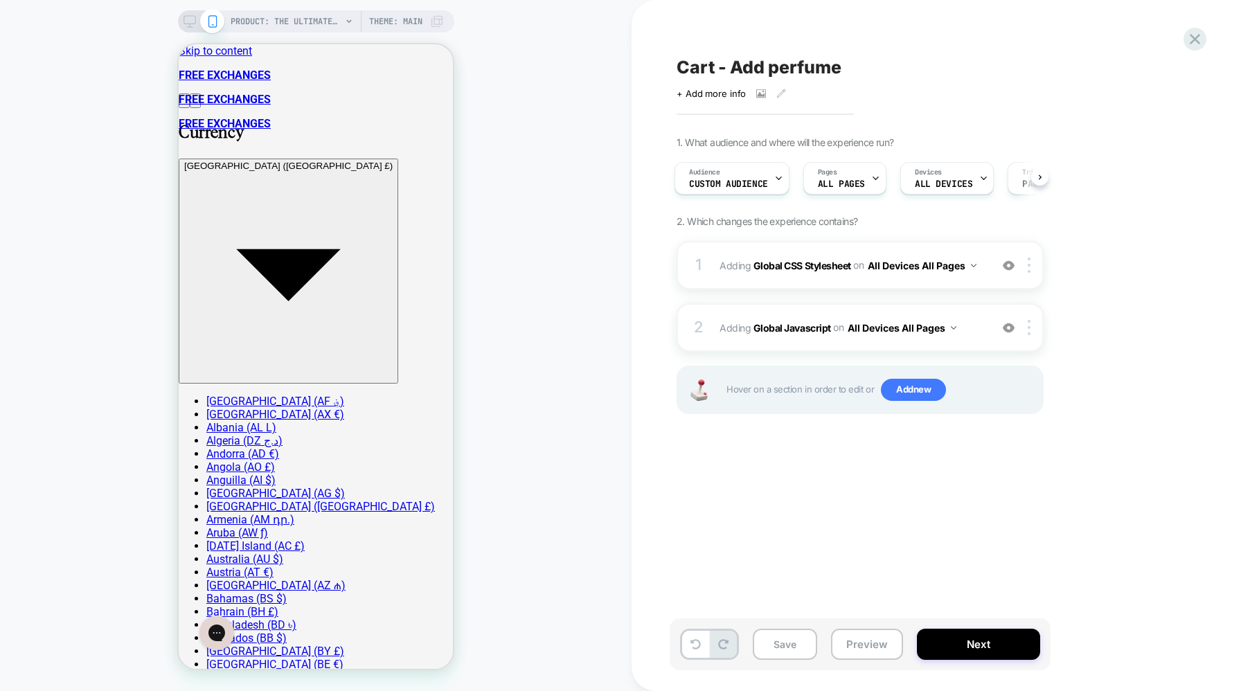
scroll to position [0, 0]
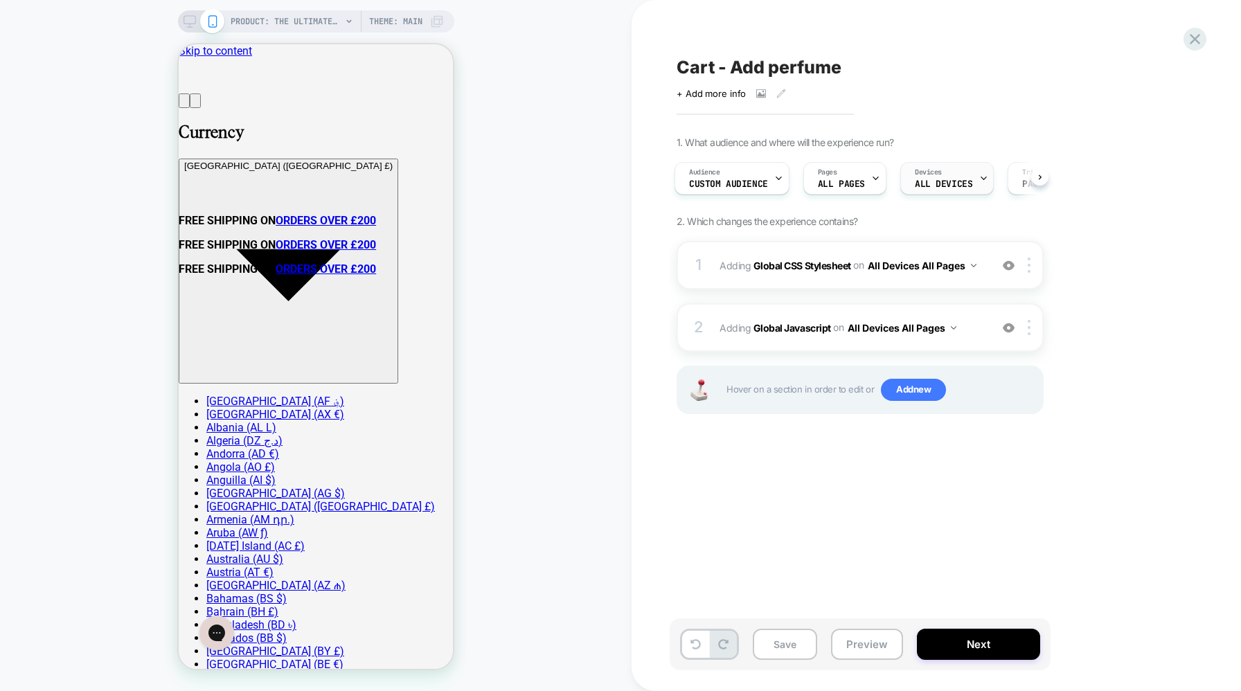
click at [957, 187] on span "ALL DEVICES" at bounding box center [943, 184] width 57 height 10
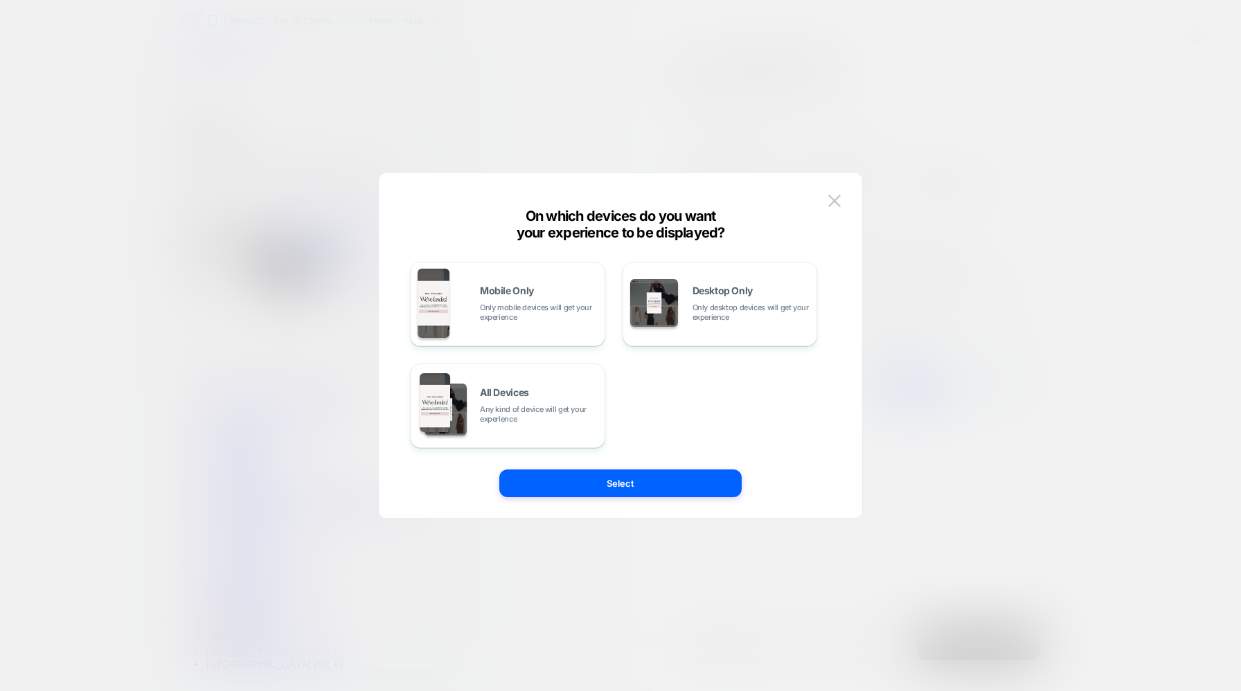
click at [960, 180] on div at bounding box center [620, 345] width 1241 height 691
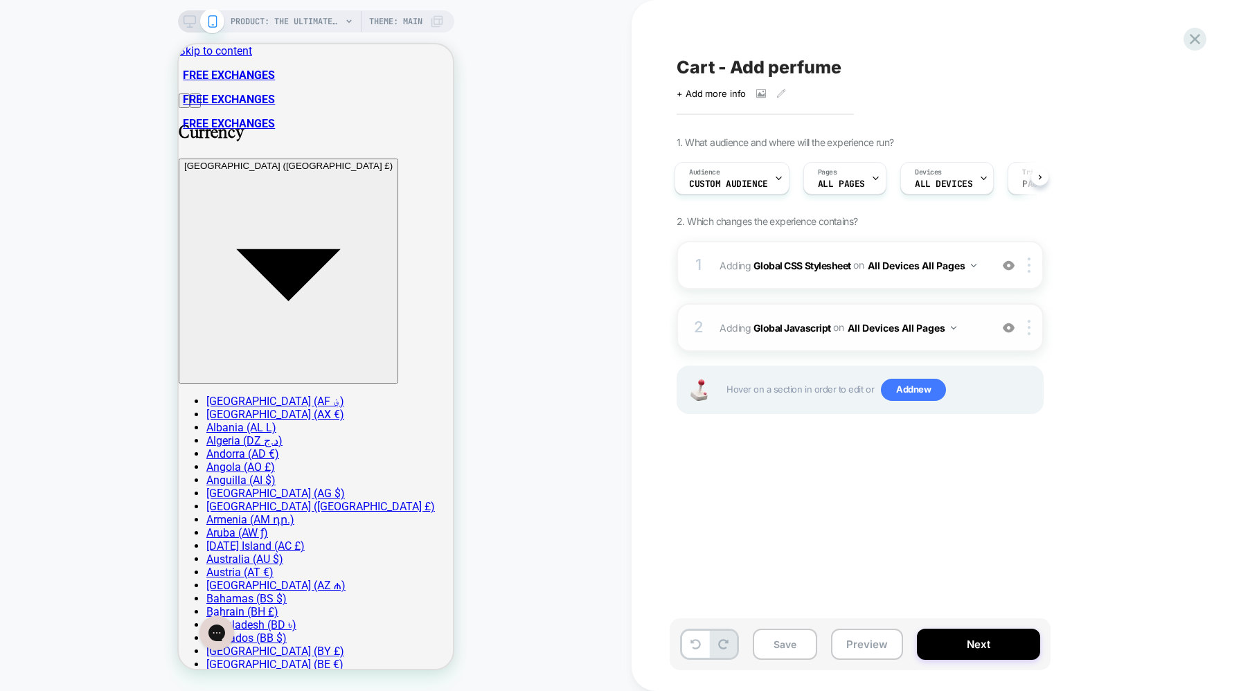
click at [980, 327] on span "Adding Global Javascript on All Devices All Pages" at bounding box center [851, 328] width 264 height 20
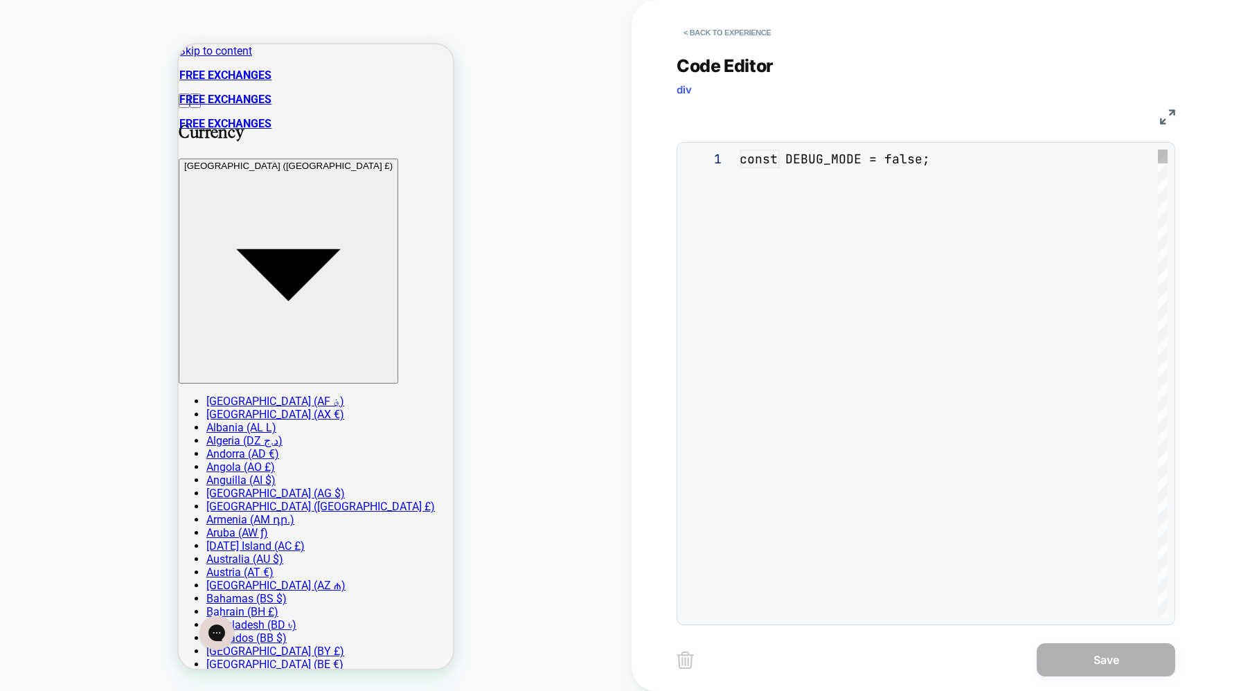
scroll to position [187, 0]
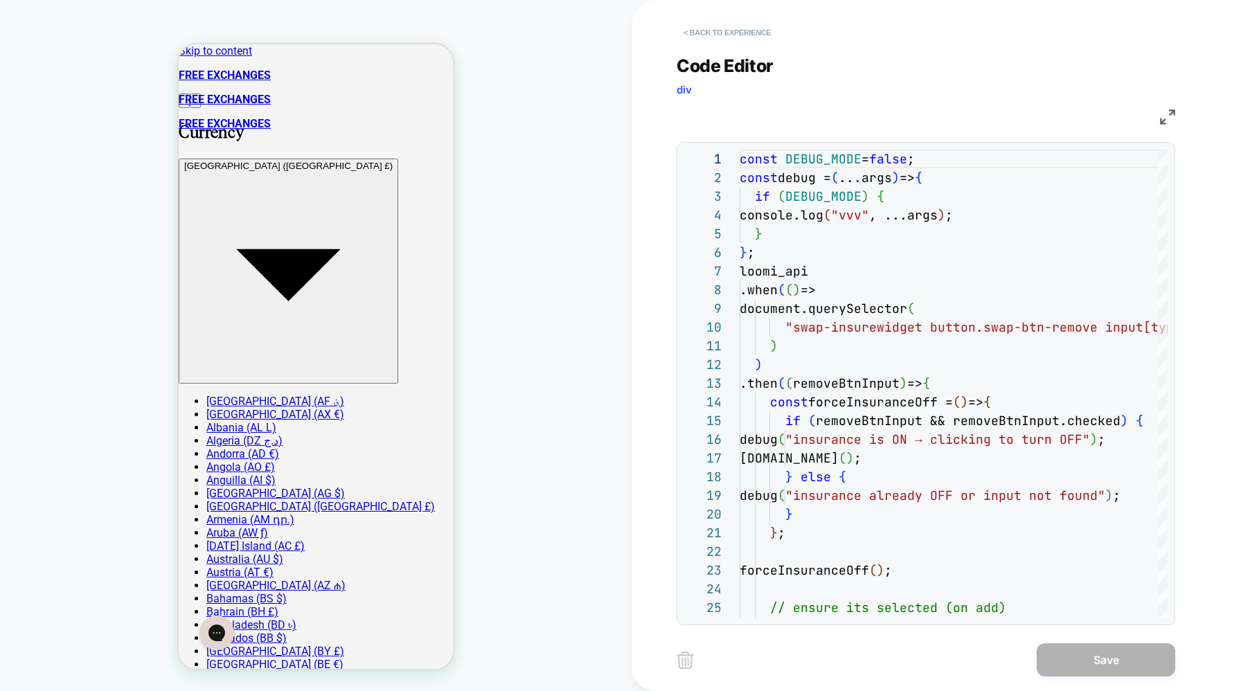
click at [687, 35] on button "< Back to experience" at bounding box center [726, 32] width 101 height 22
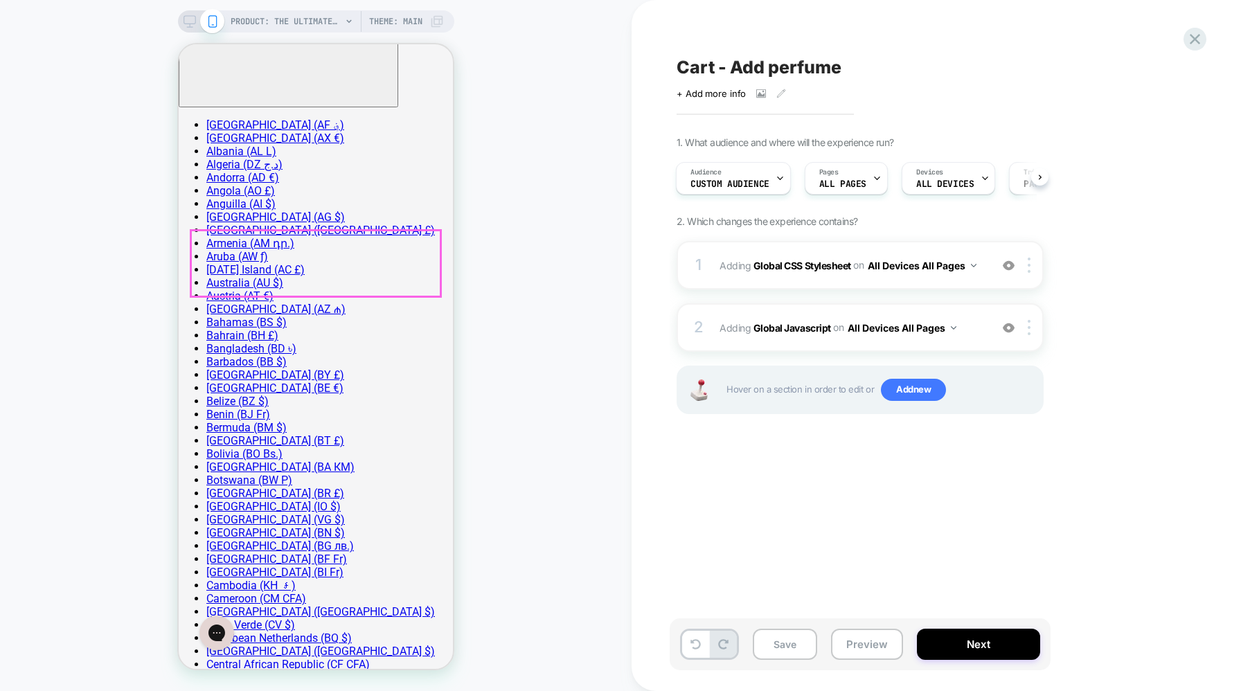
scroll to position [326, 0]
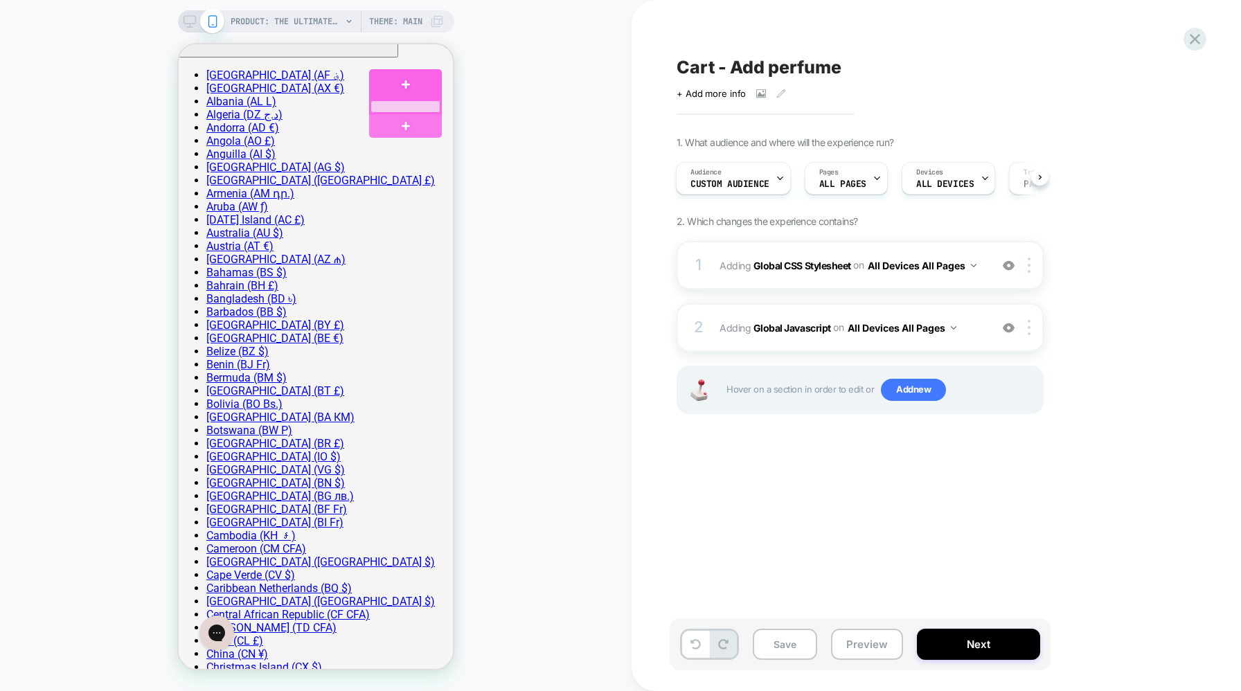
click at [405, 107] on div at bounding box center [405, 106] width 70 height 12
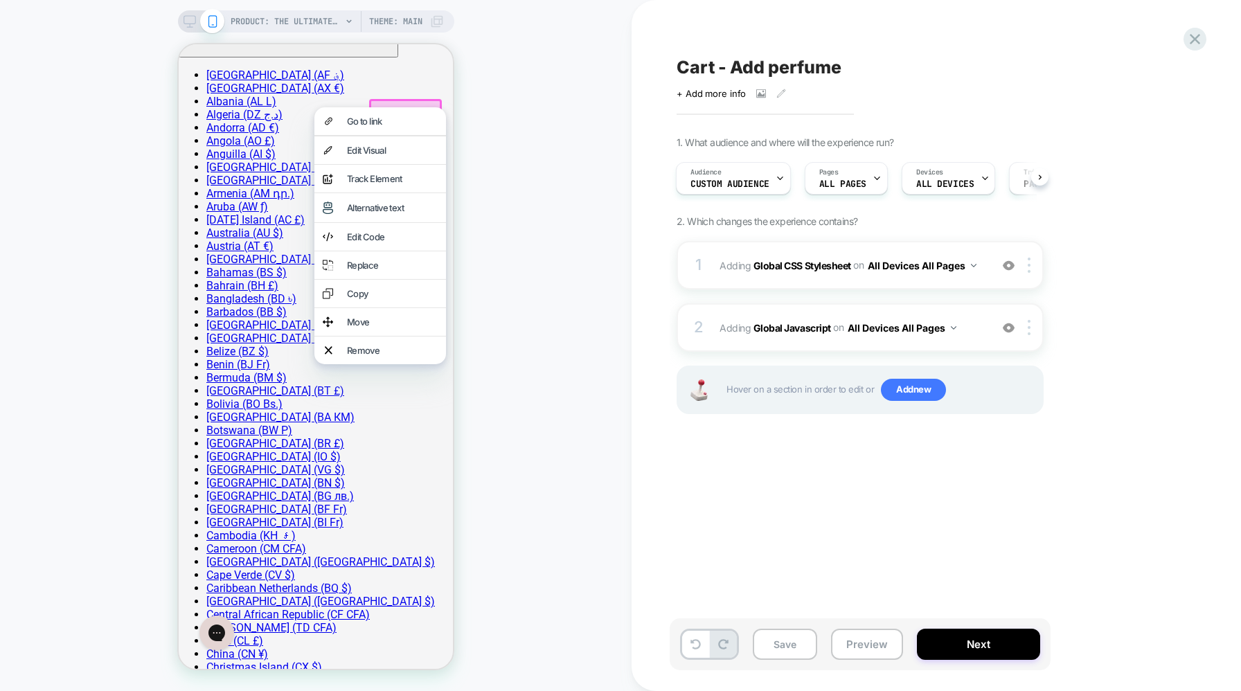
click at [530, 79] on div "PRODUCT: The Ultimate [MEDICAL_DATA] Sleeveless Top [slate grey] PRODUCT: The U…" at bounding box center [315, 345] width 631 height 663
click at [381, 129] on div "Go to link" at bounding box center [380, 121] width 132 height 28
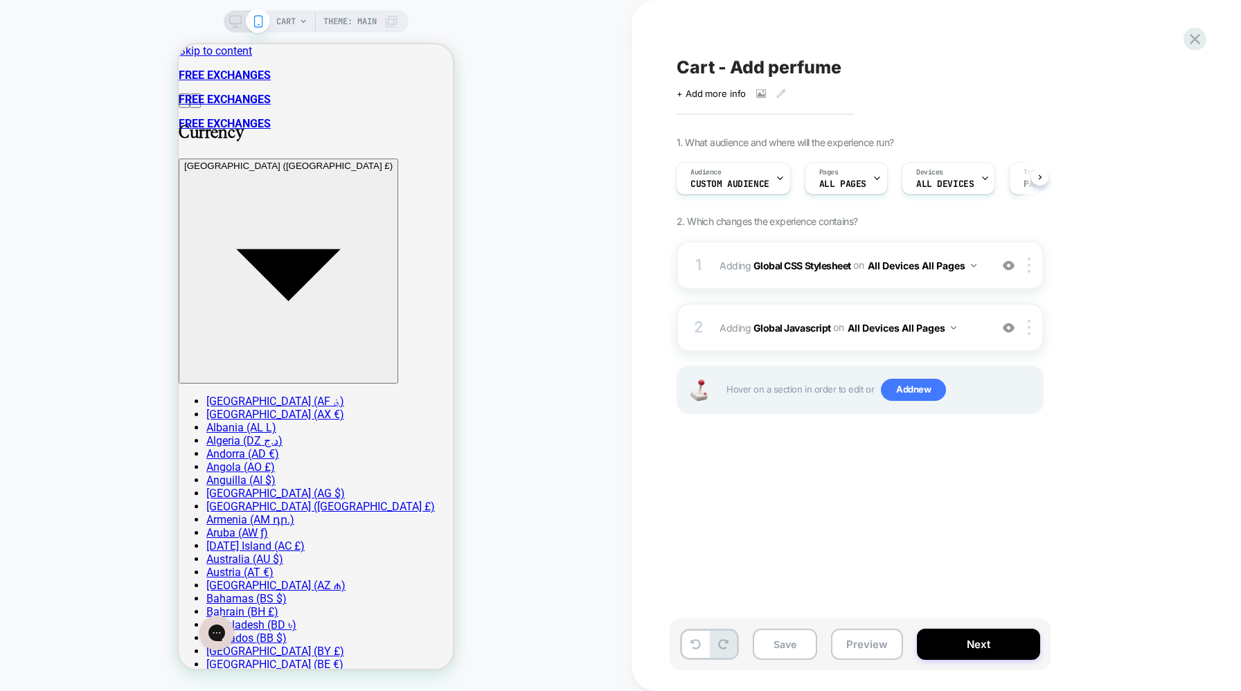
scroll to position [0, 1]
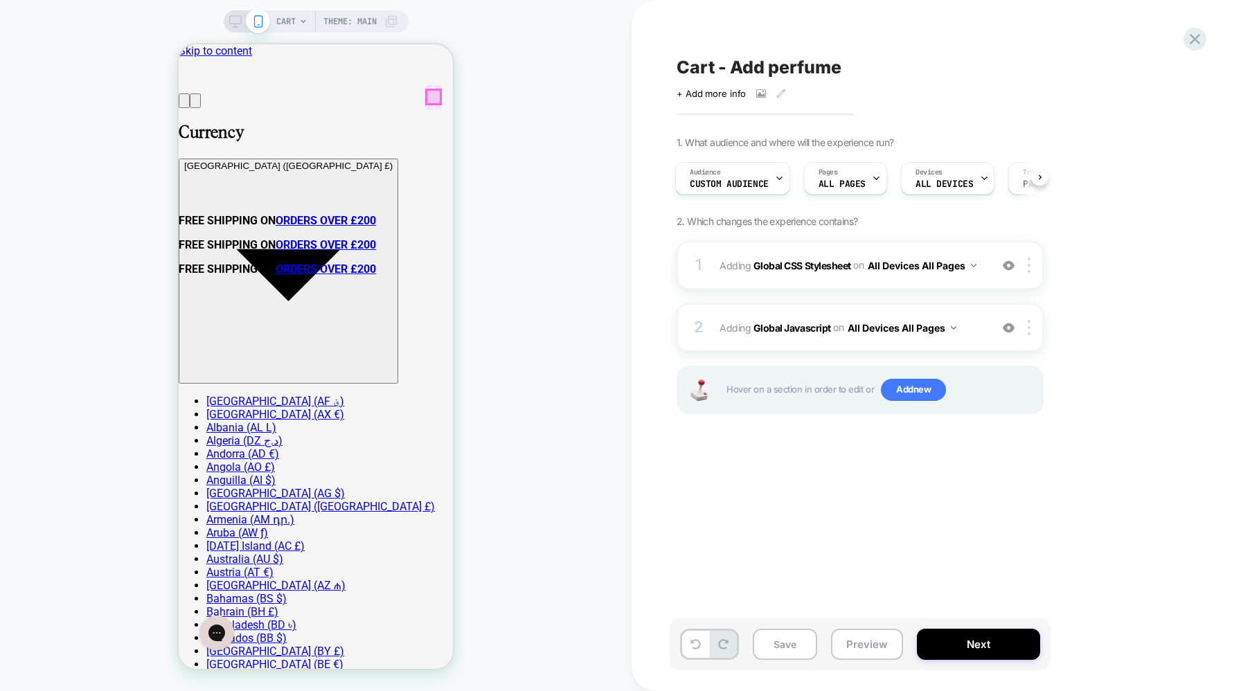
click at [431, 93] on div at bounding box center [433, 97] width 14 height 14
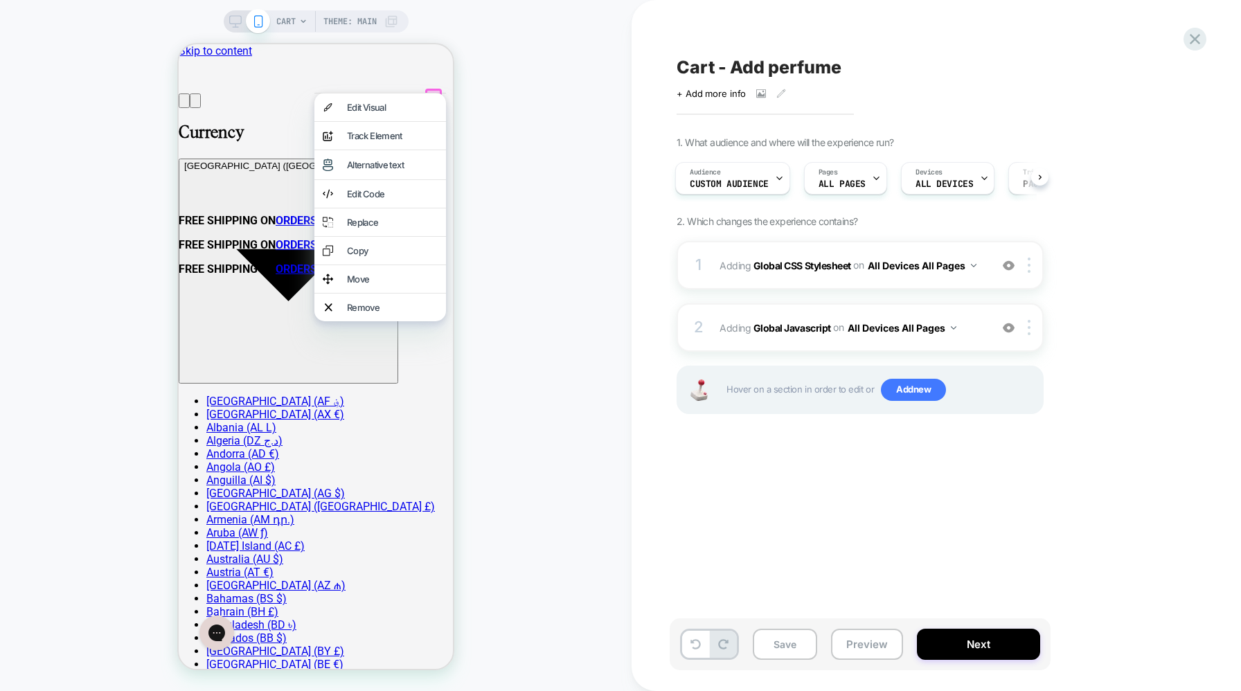
click at [528, 82] on div "CART Theme: MAIN" at bounding box center [315, 345] width 631 height 663
click at [507, 78] on div "CART Theme: MAIN" at bounding box center [315, 345] width 631 height 663
click at [280, 13] on span "CART" at bounding box center [285, 21] width 19 height 22
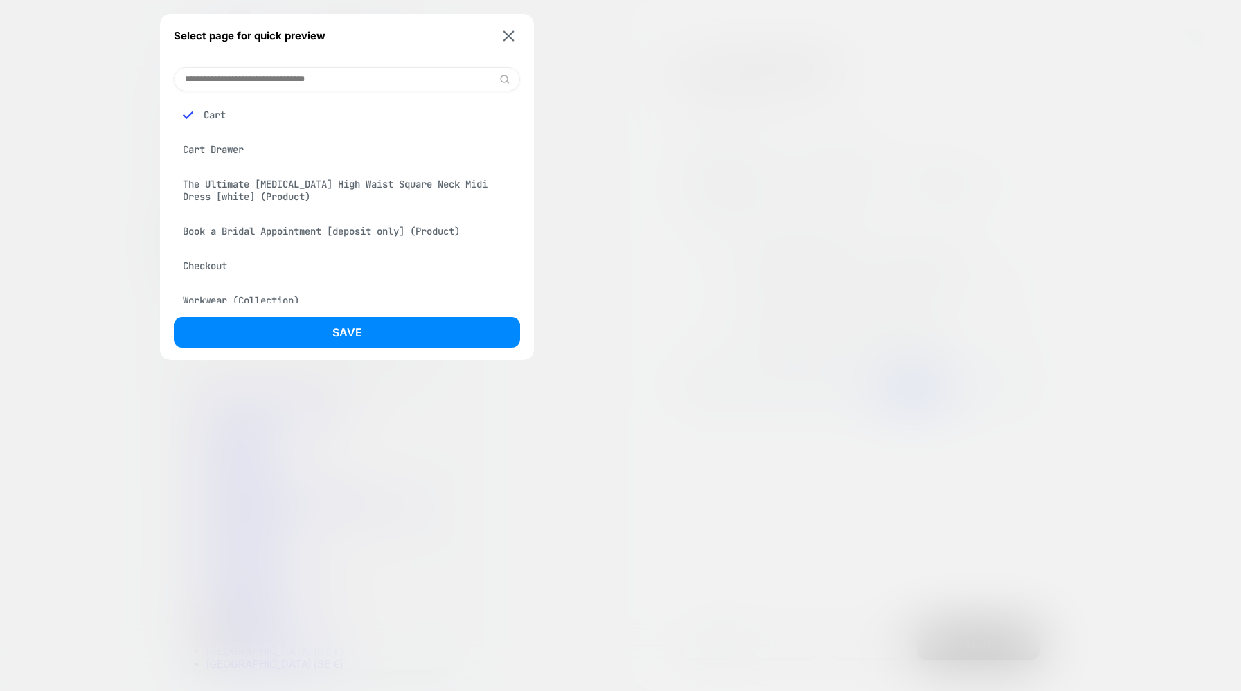
click at [218, 145] on div "Cart Drawer" at bounding box center [347, 149] width 346 height 26
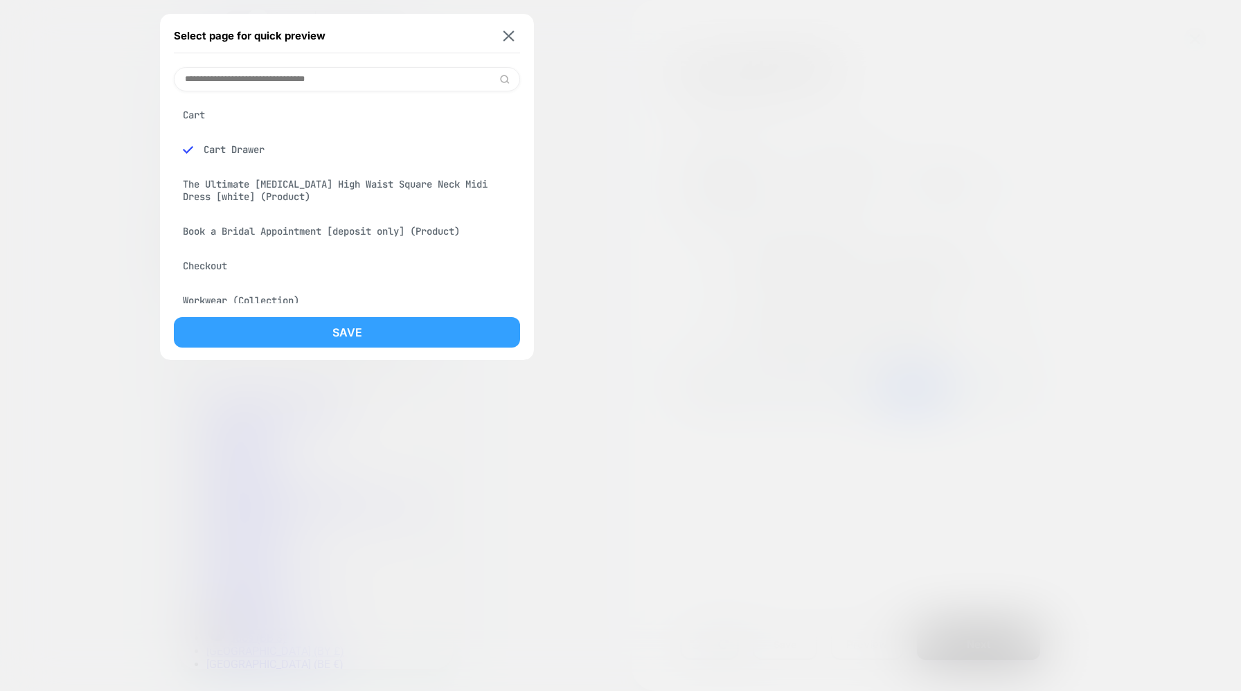
click at [314, 342] on button "Save" at bounding box center [347, 332] width 346 height 30
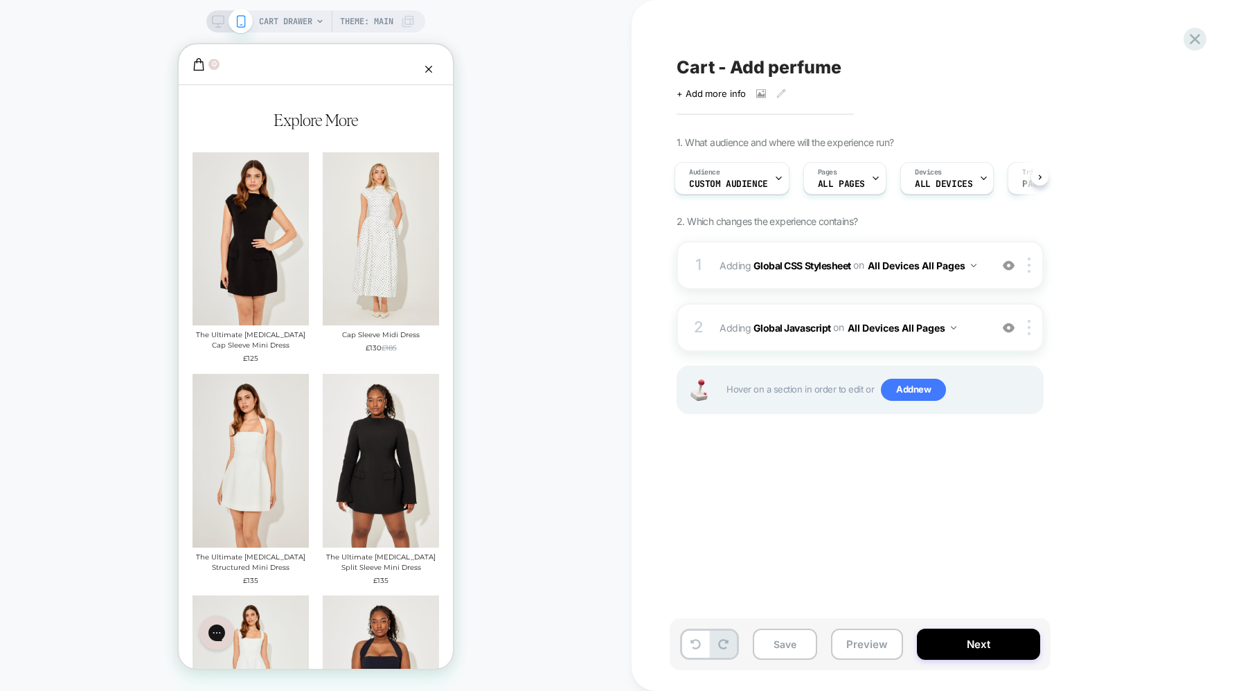
scroll to position [0, 0]
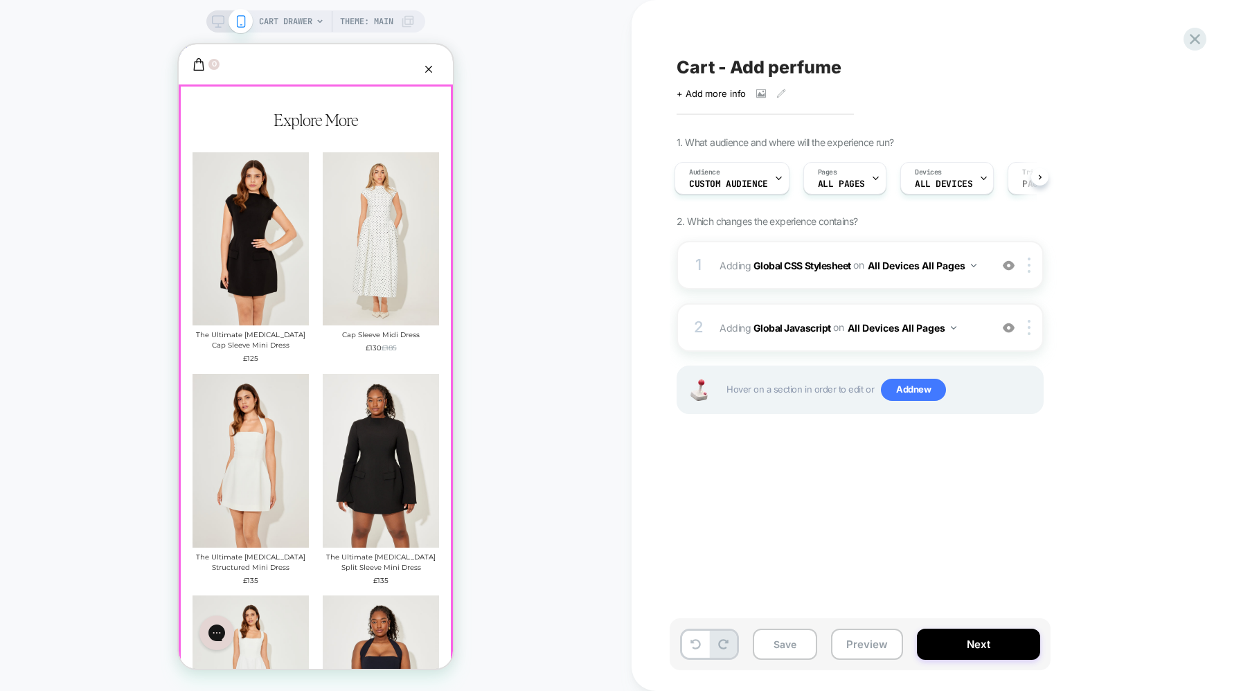
click at [395, 112] on p "Explore More" at bounding box center [315, 121] width 246 height 19
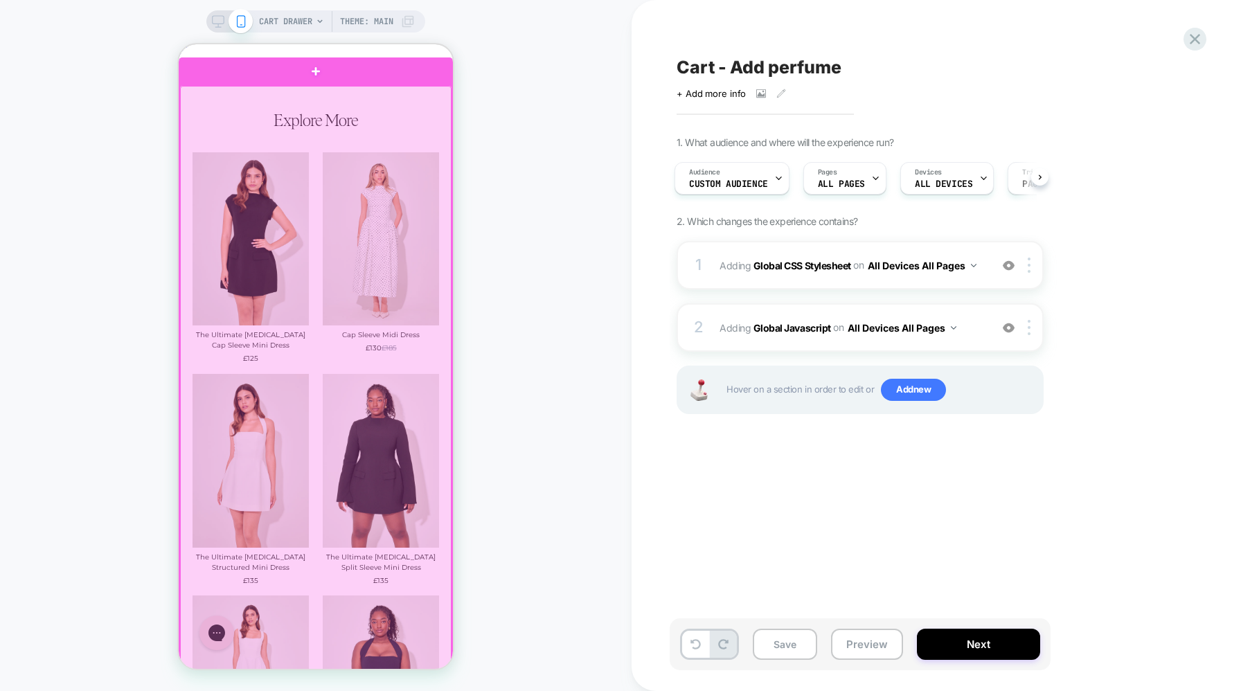
click at [350, 101] on div at bounding box center [315, 556] width 271 height 941
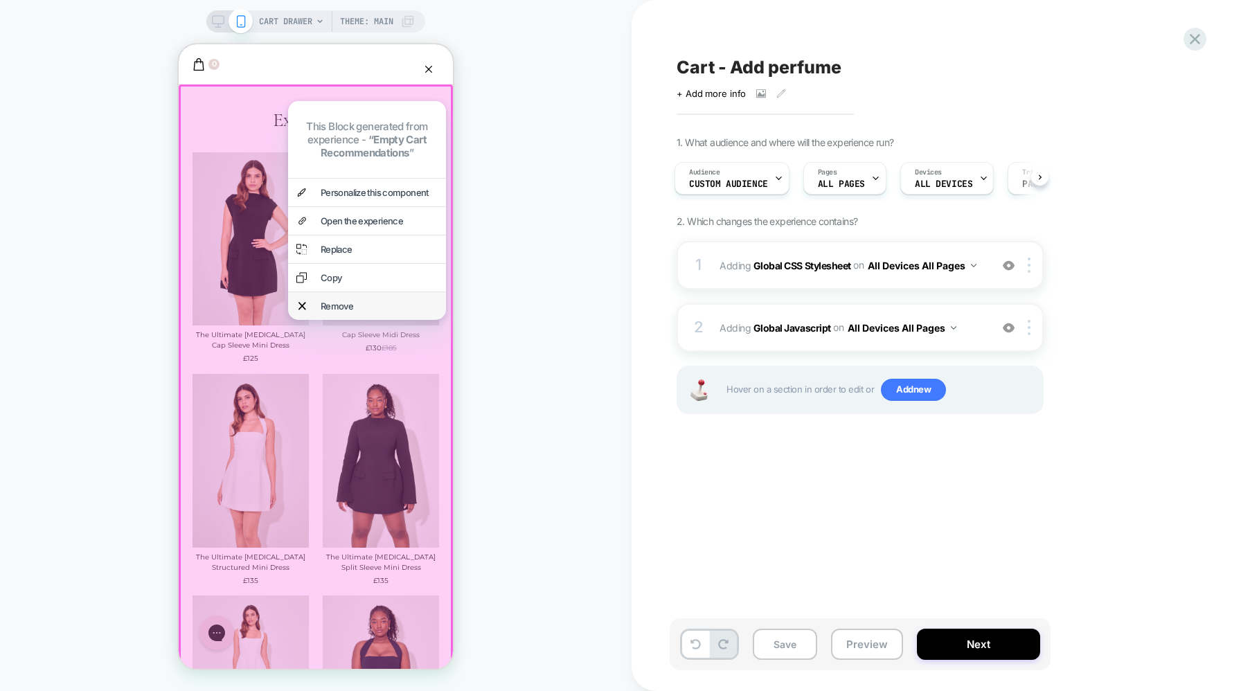
click at [361, 303] on div "Remove" at bounding box center [379, 305] width 117 height 11
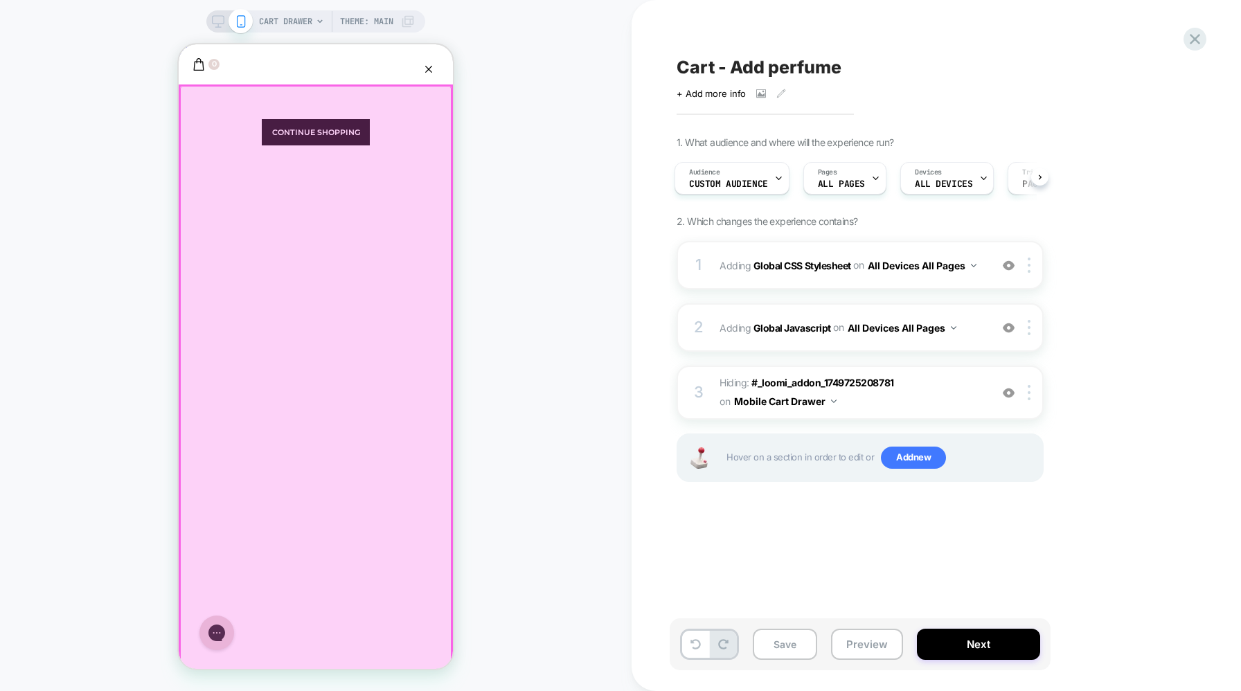
click at [391, 129] on div at bounding box center [315, 556] width 271 height 941
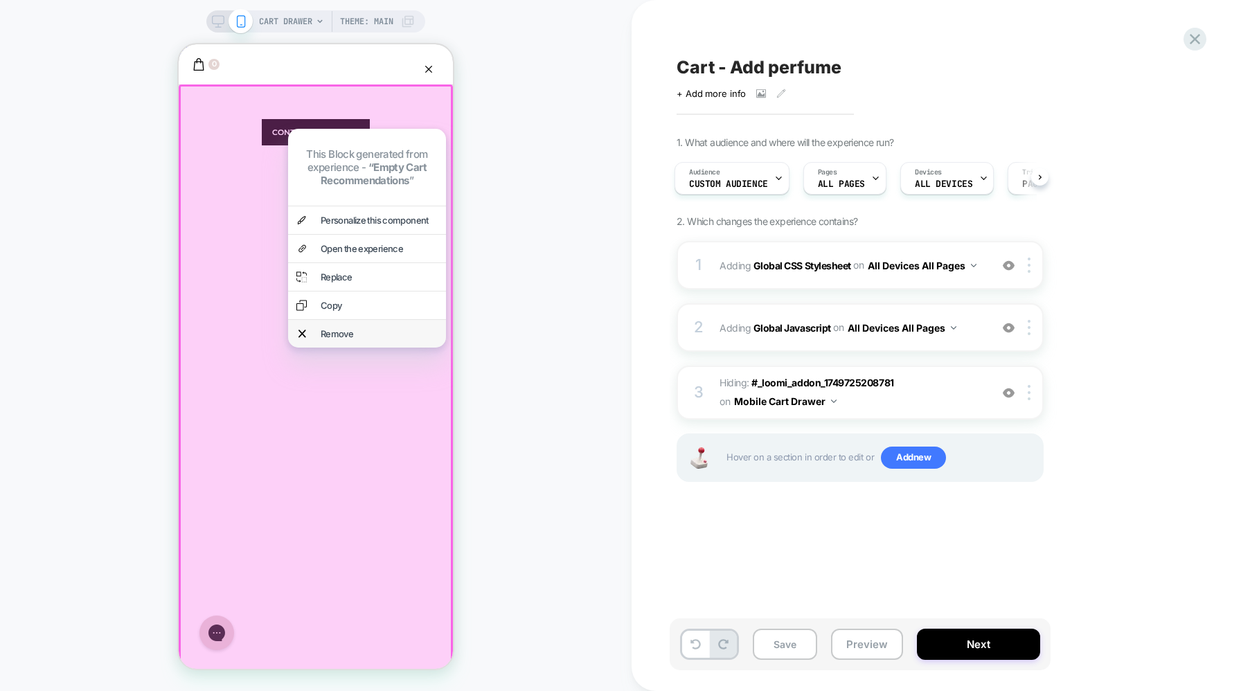
click at [363, 330] on div "Remove" at bounding box center [379, 333] width 117 height 11
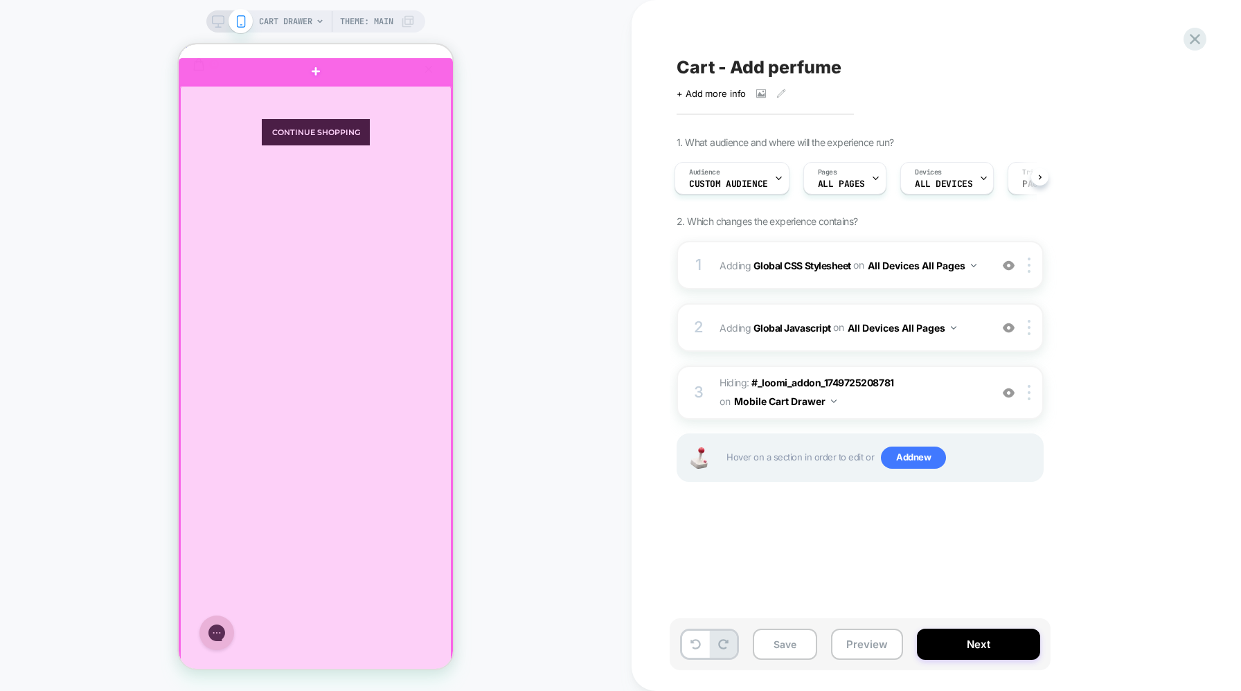
click at [361, 170] on div at bounding box center [315, 556] width 271 height 941
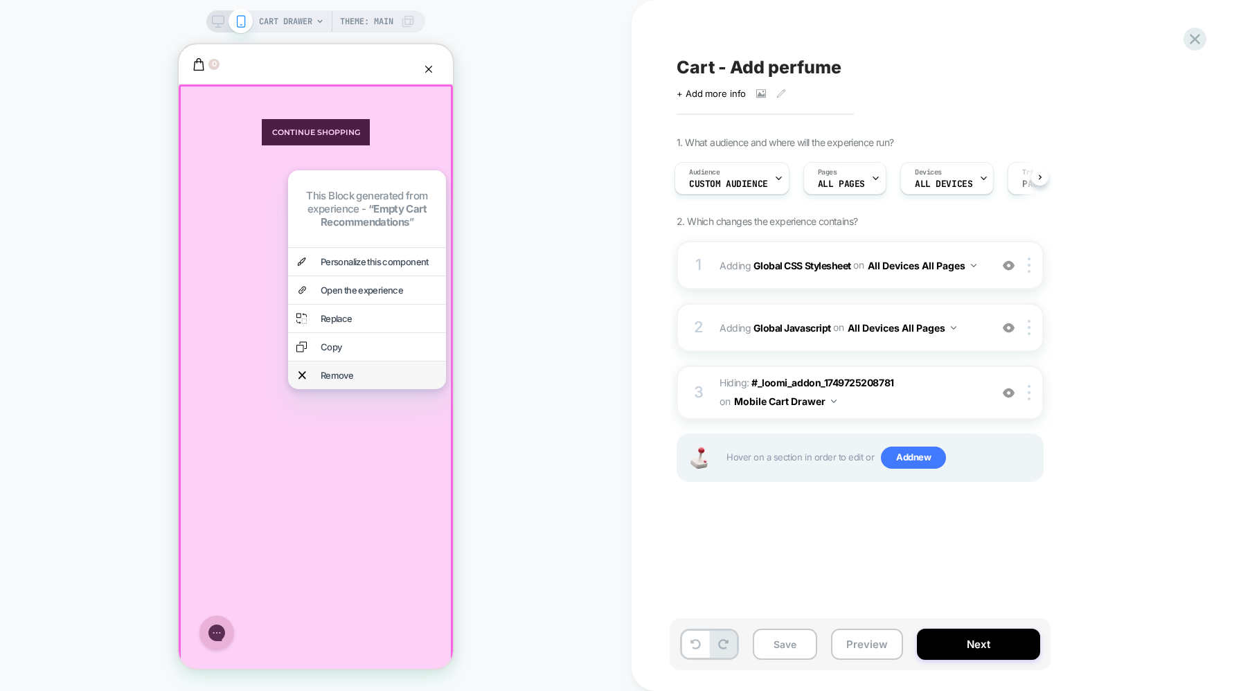
click at [325, 364] on div "Remove" at bounding box center [367, 375] width 158 height 28
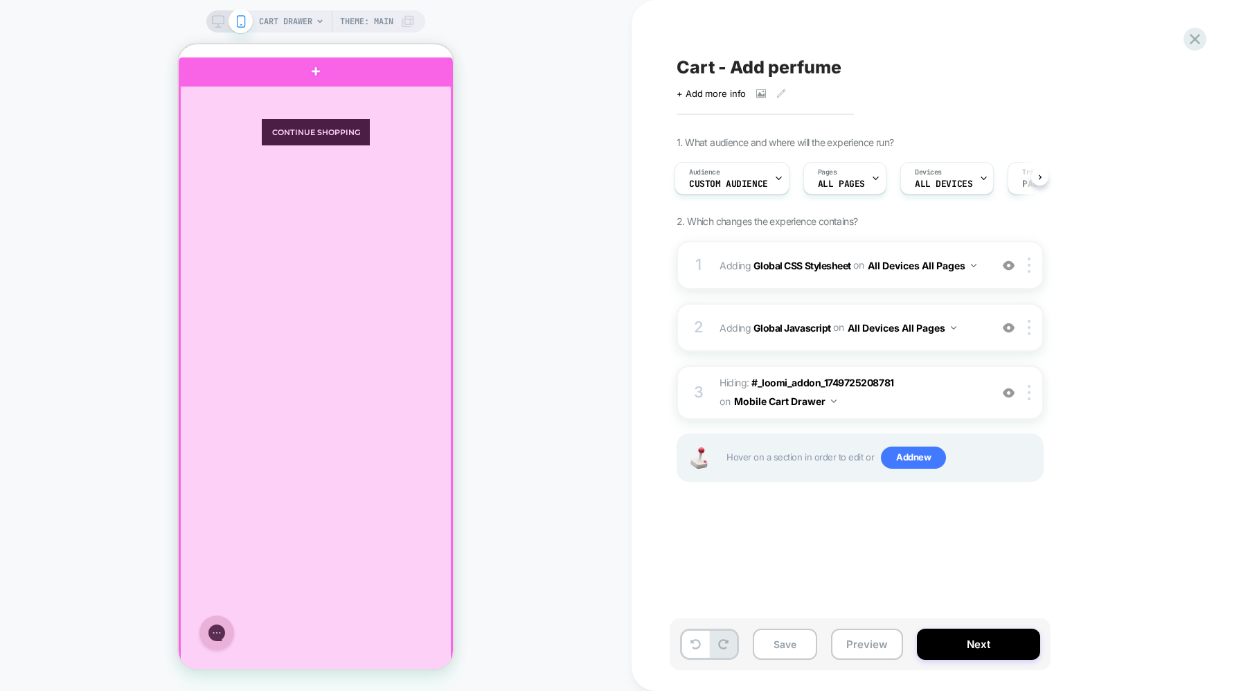
click at [243, 142] on div at bounding box center [315, 556] width 271 height 941
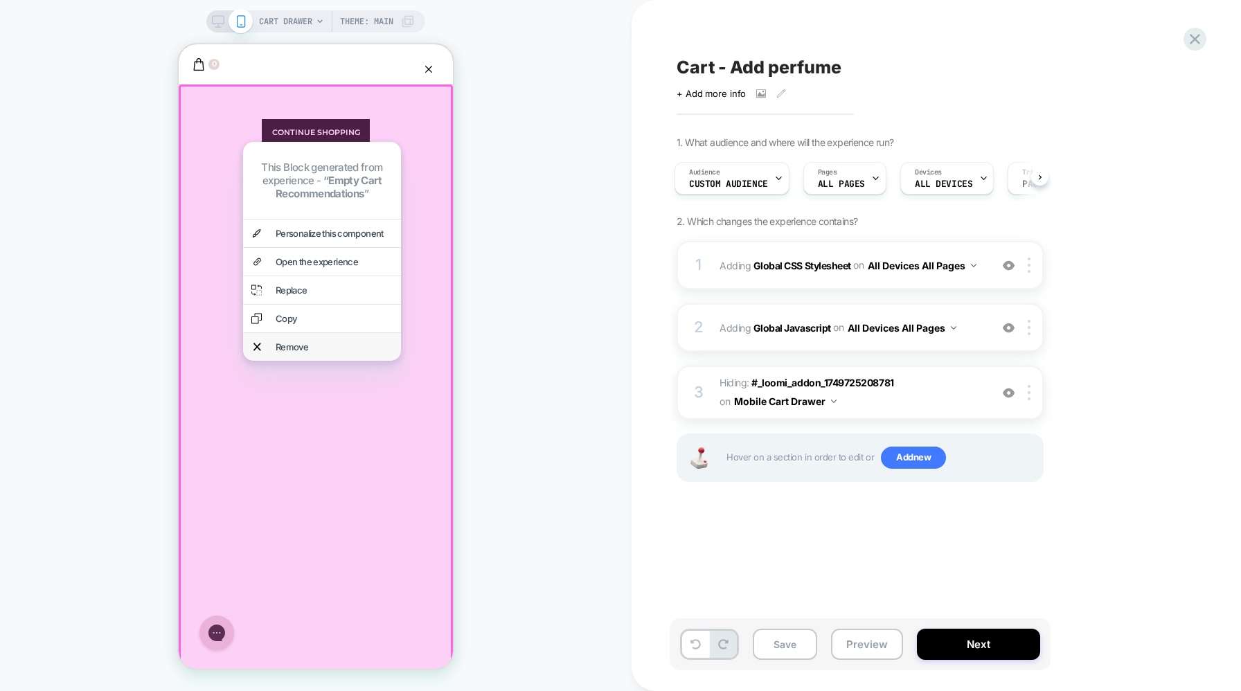
click at [280, 341] on div "Remove" at bounding box center [334, 346] width 117 height 11
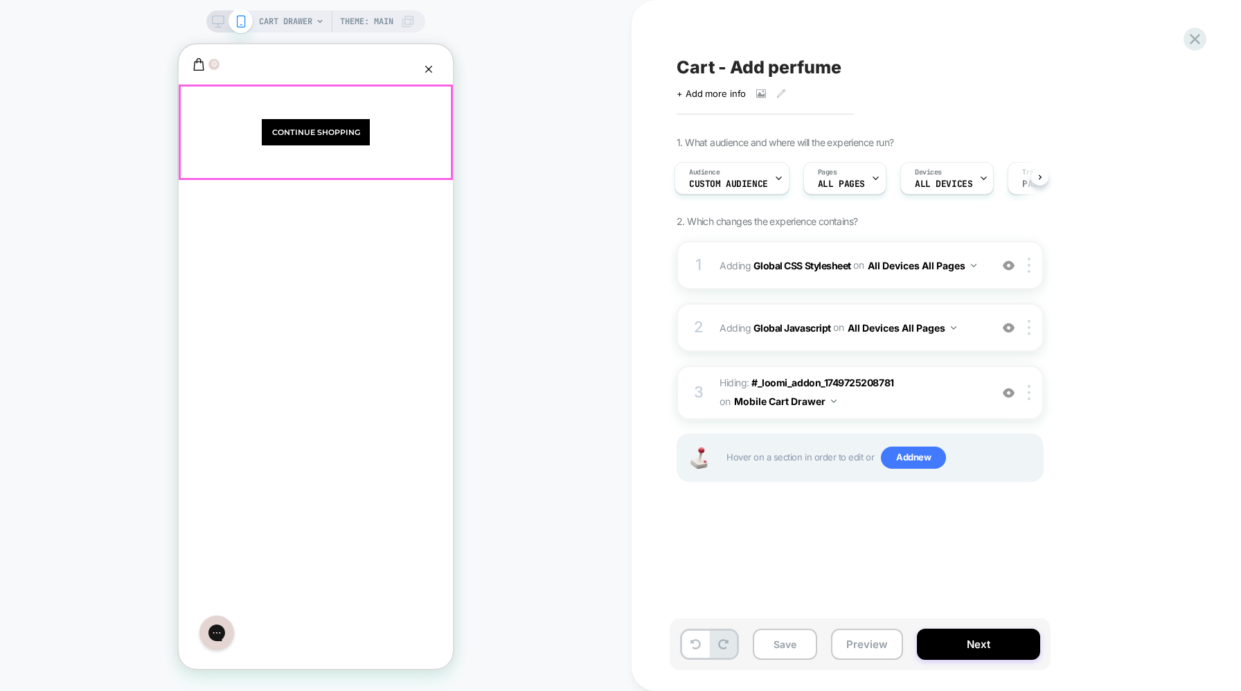
click at [411, 155] on section "Continue Shopping" at bounding box center [316, 132] width 274 height 96
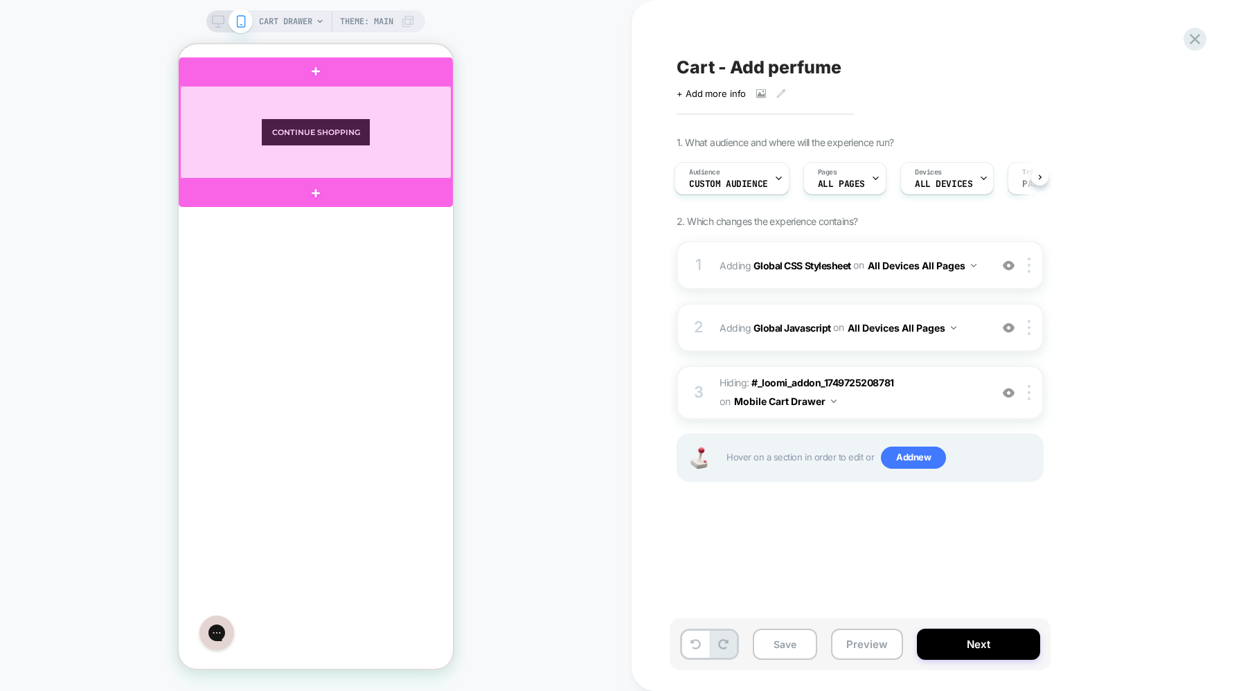
click at [399, 108] on div at bounding box center [315, 132] width 271 height 93
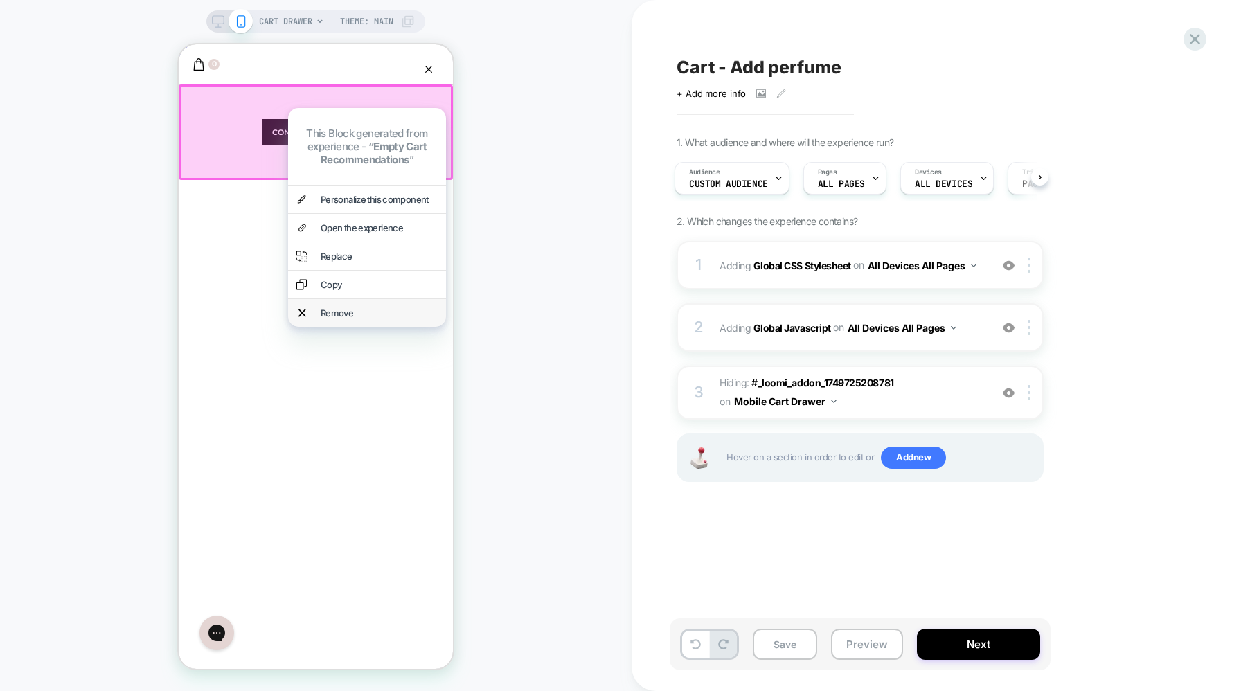
click at [355, 311] on div "Remove" at bounding box center [379, 312] width 117 height 11
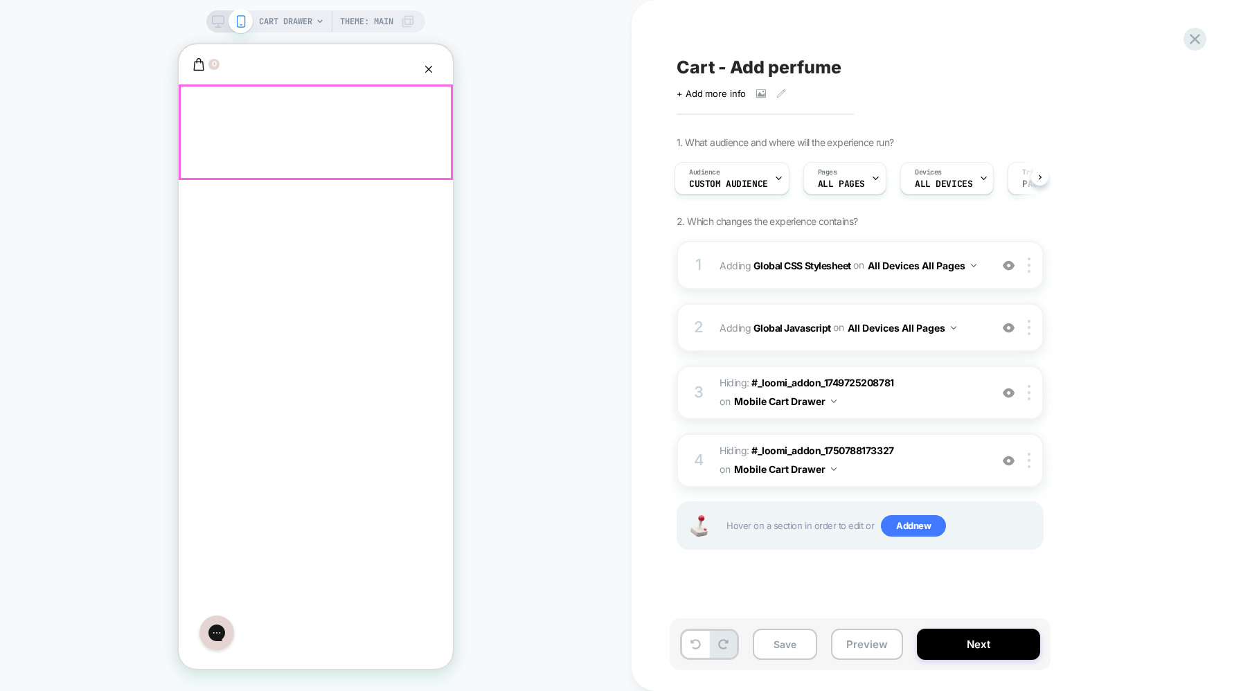
click at [339, 138] on div "0 Explore More The Ultimate [MEDICAL_DATA] Cap Sleeve Mini Dress £125 Cap Sleev…" at bounding box center [316, 356] width 274 height 624
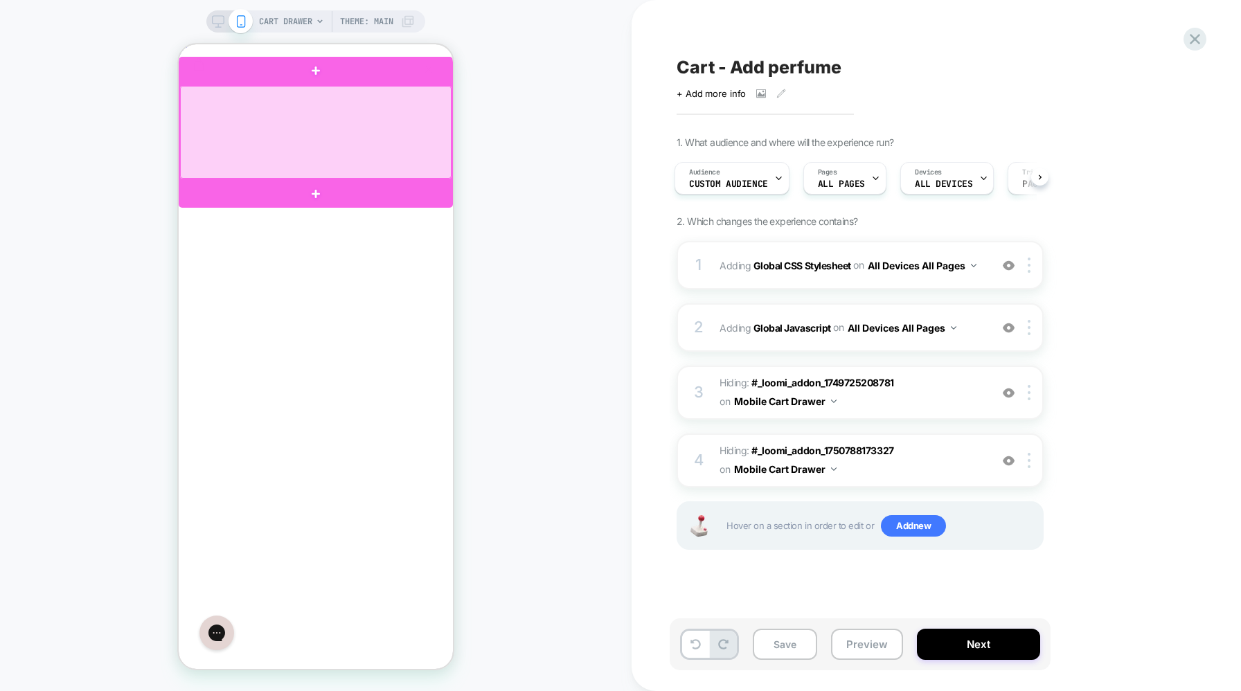
click at [406, 114] on div at bounding box center [315, 132] width 271 height 93
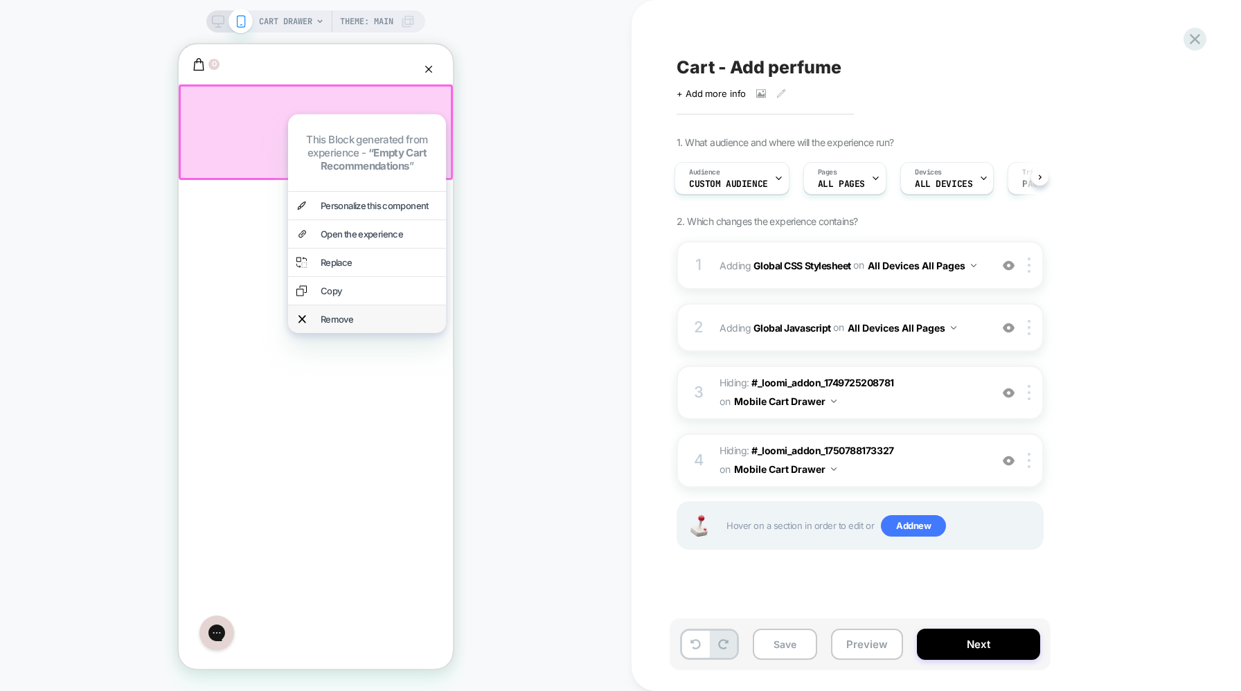
click at [327, 320] on div "Remove" at bounding box center [379, 319] width 117 height 11
